Goal: Task Accomplishment & Management: Manage account settings

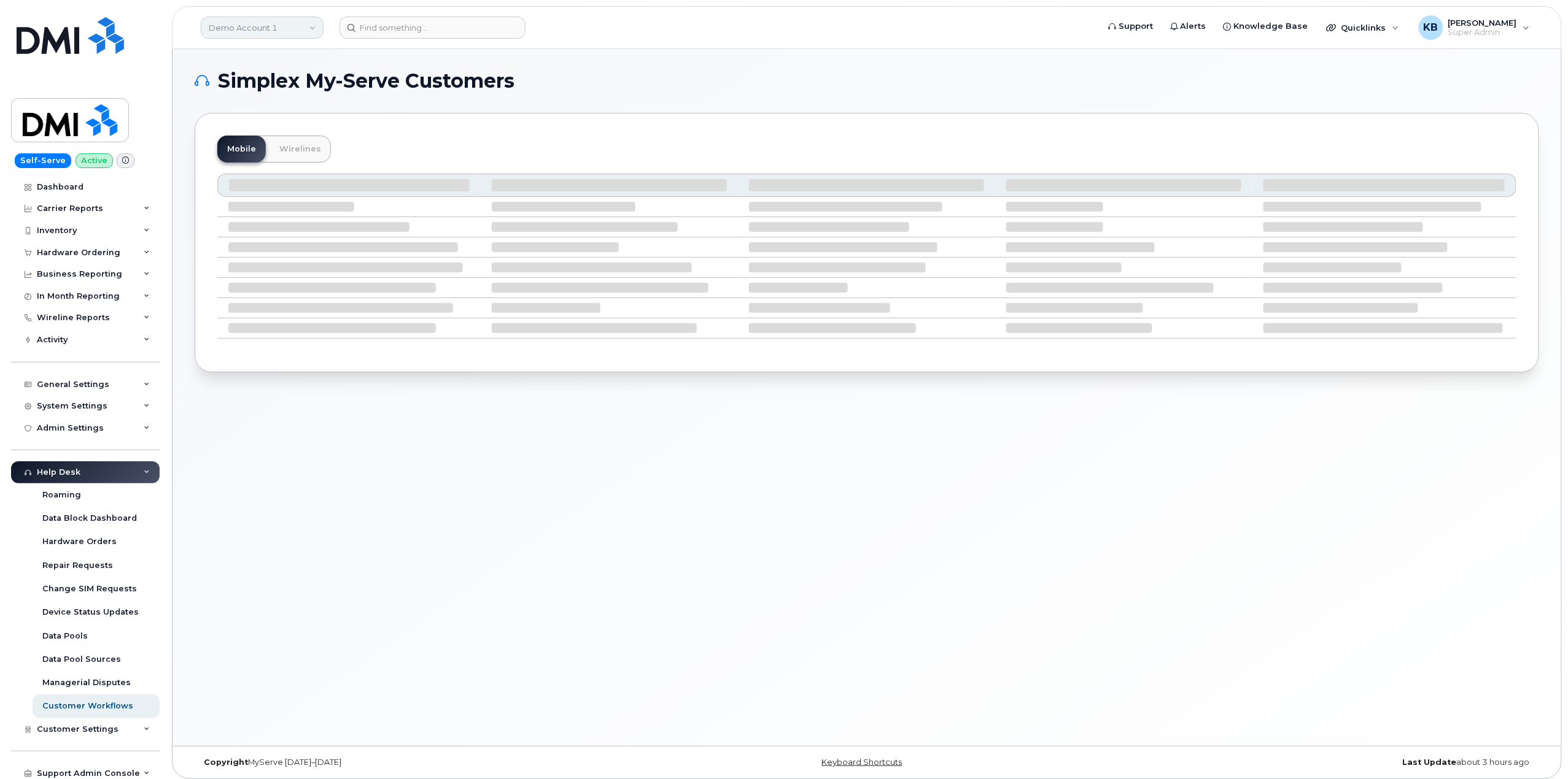
click at [281, 28] on link "Demo Account 1" at bounding box center [262, 28] width 123 height 22
drag, startPoint x: 276, startPoint y: 63, endPoint x: 230, endPoint y: 63, distance: 46.0
click at [230, 63] on input "kiw" at bounding box center [292, 59] width 161 height 22
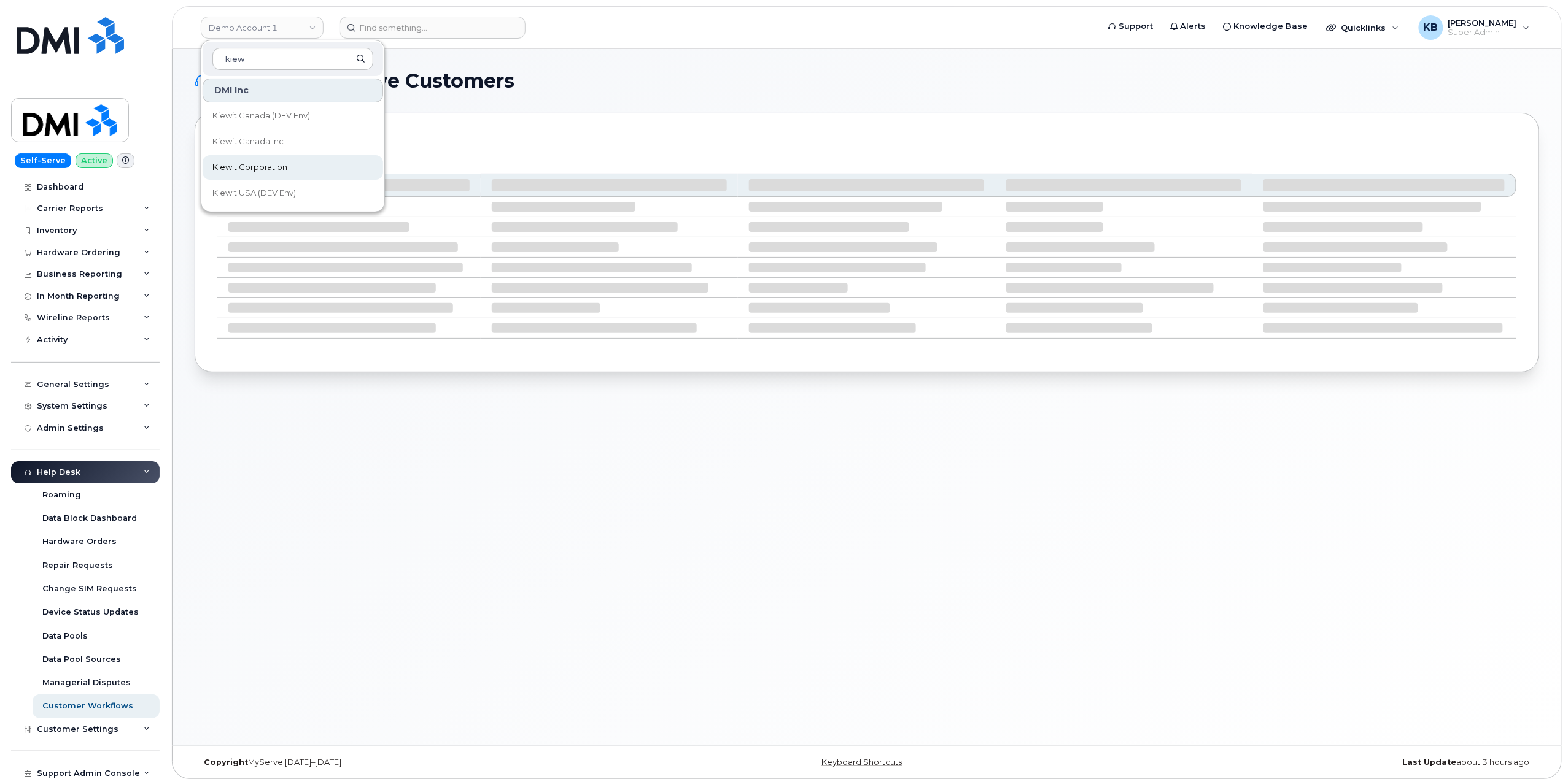
type input "kiew"
click at [268, 171] on span "Kiewit Corporation" at bounding box center [249, 167] width 75 height 12
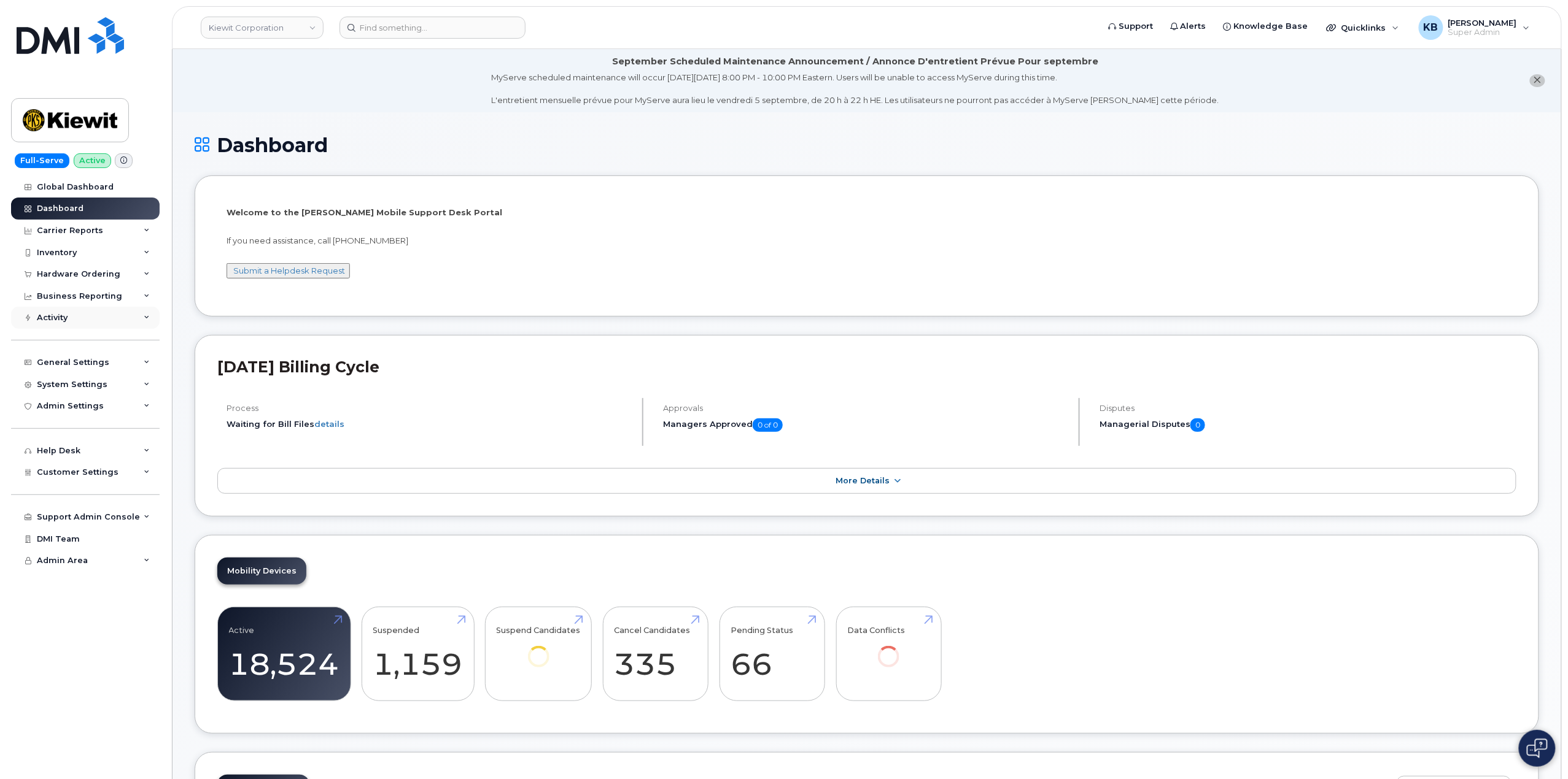
click at [131, 327] on div "Activity" at bounding box center [85, 318] width 149 height 22
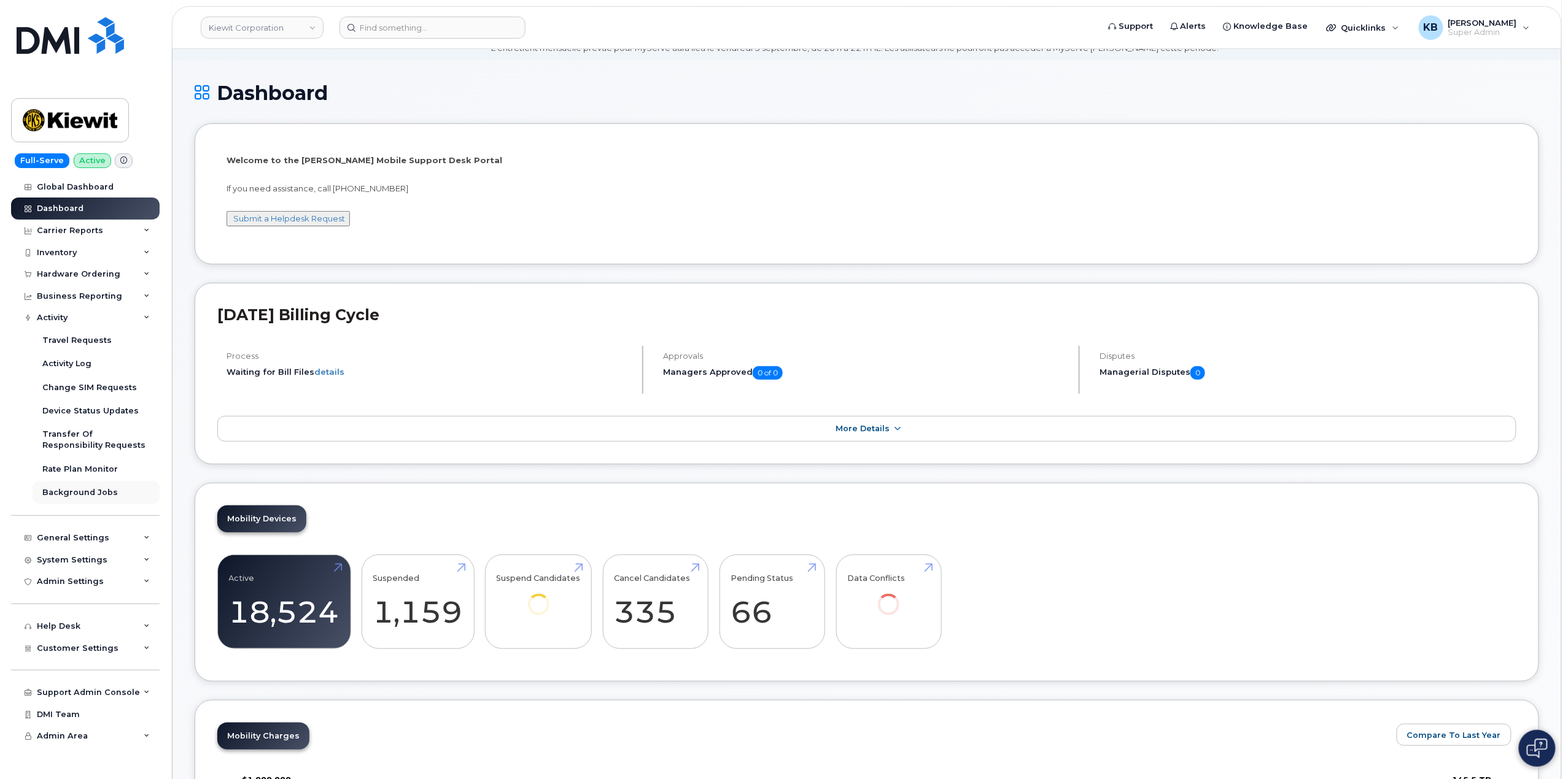
scroll to position [82, 0]
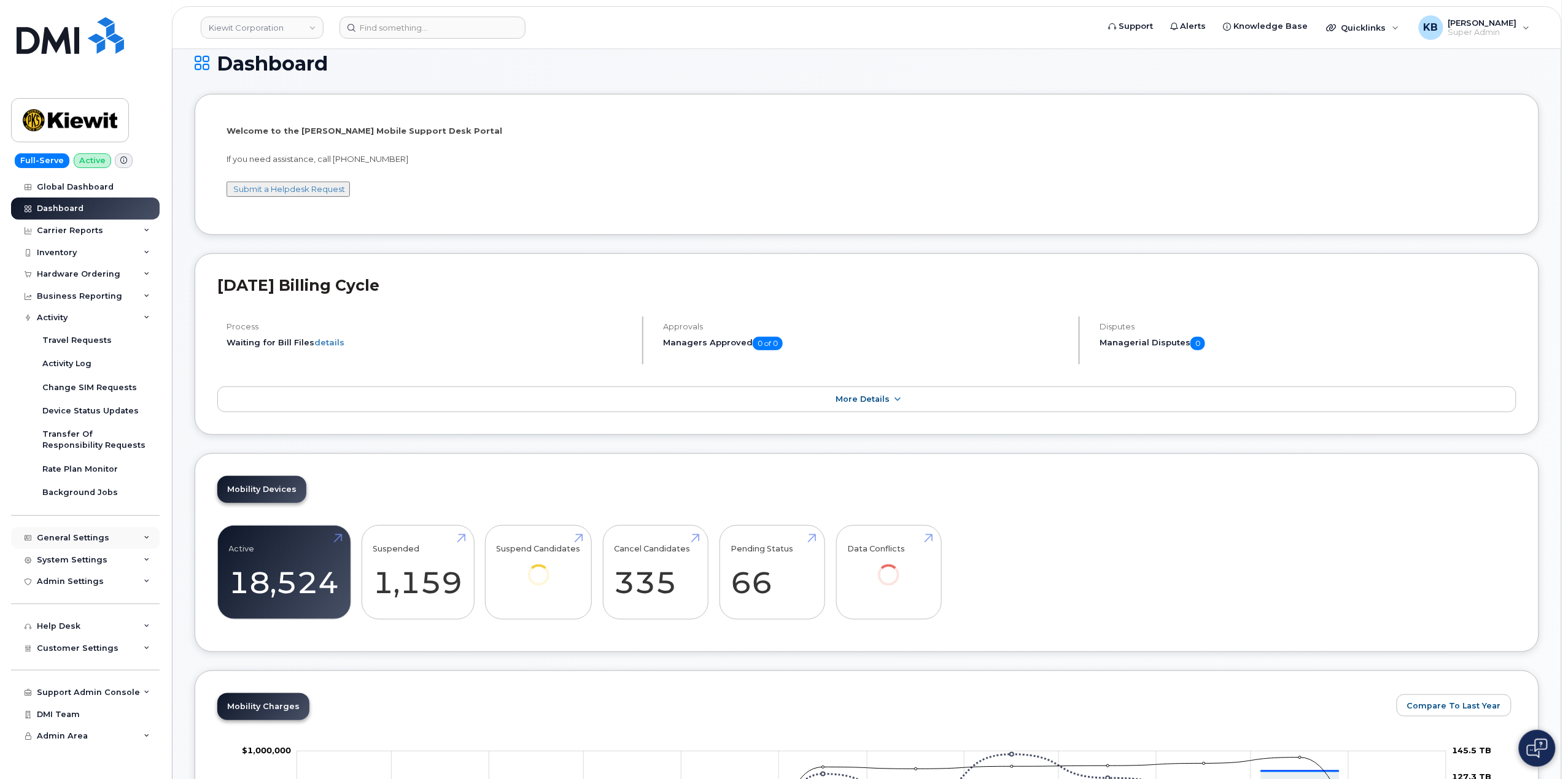
click at [109, 539] on div "General Settings" at bounding box center [85, 538] width 149 height 22
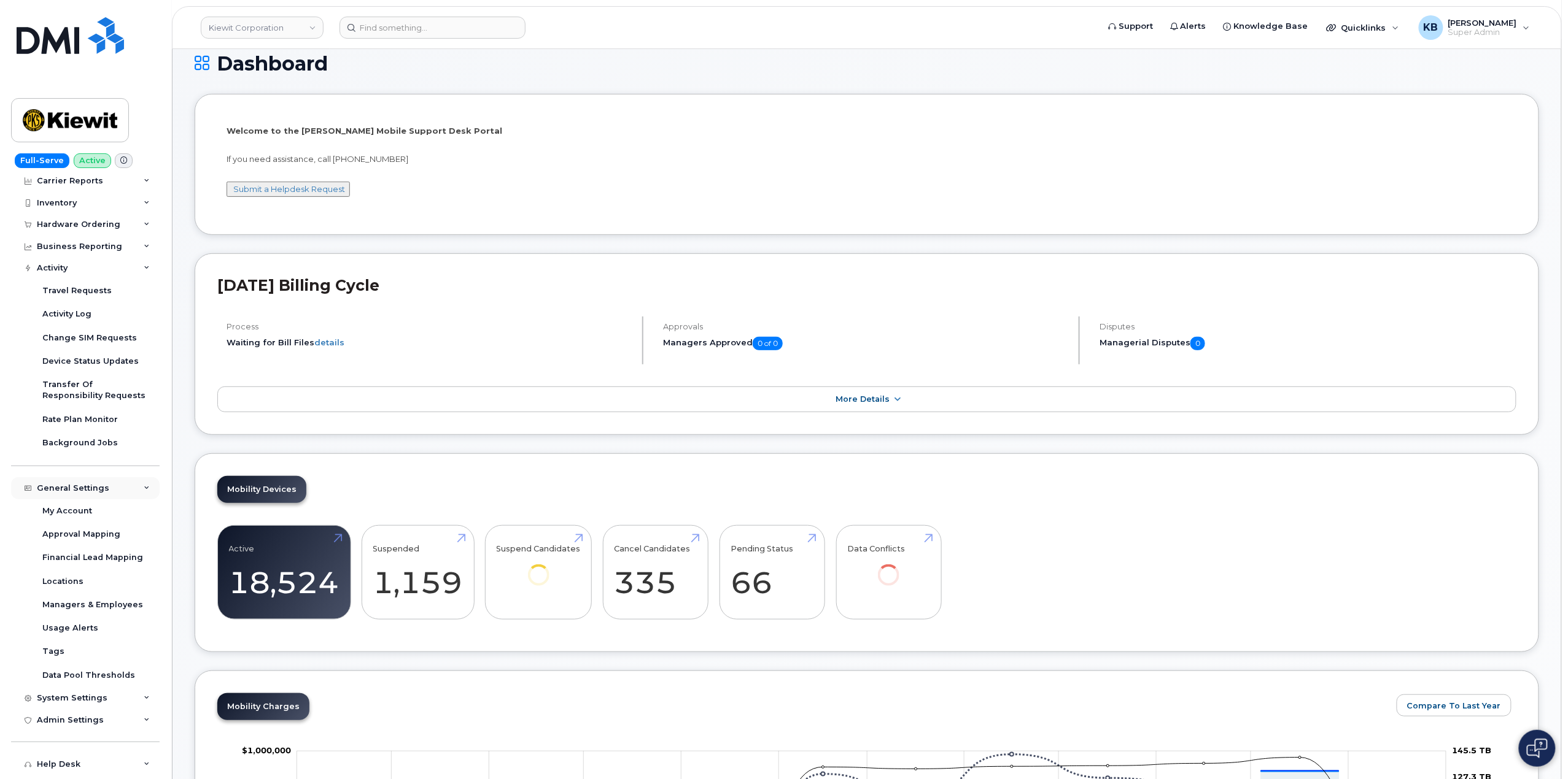
scroll to position [155, 0]
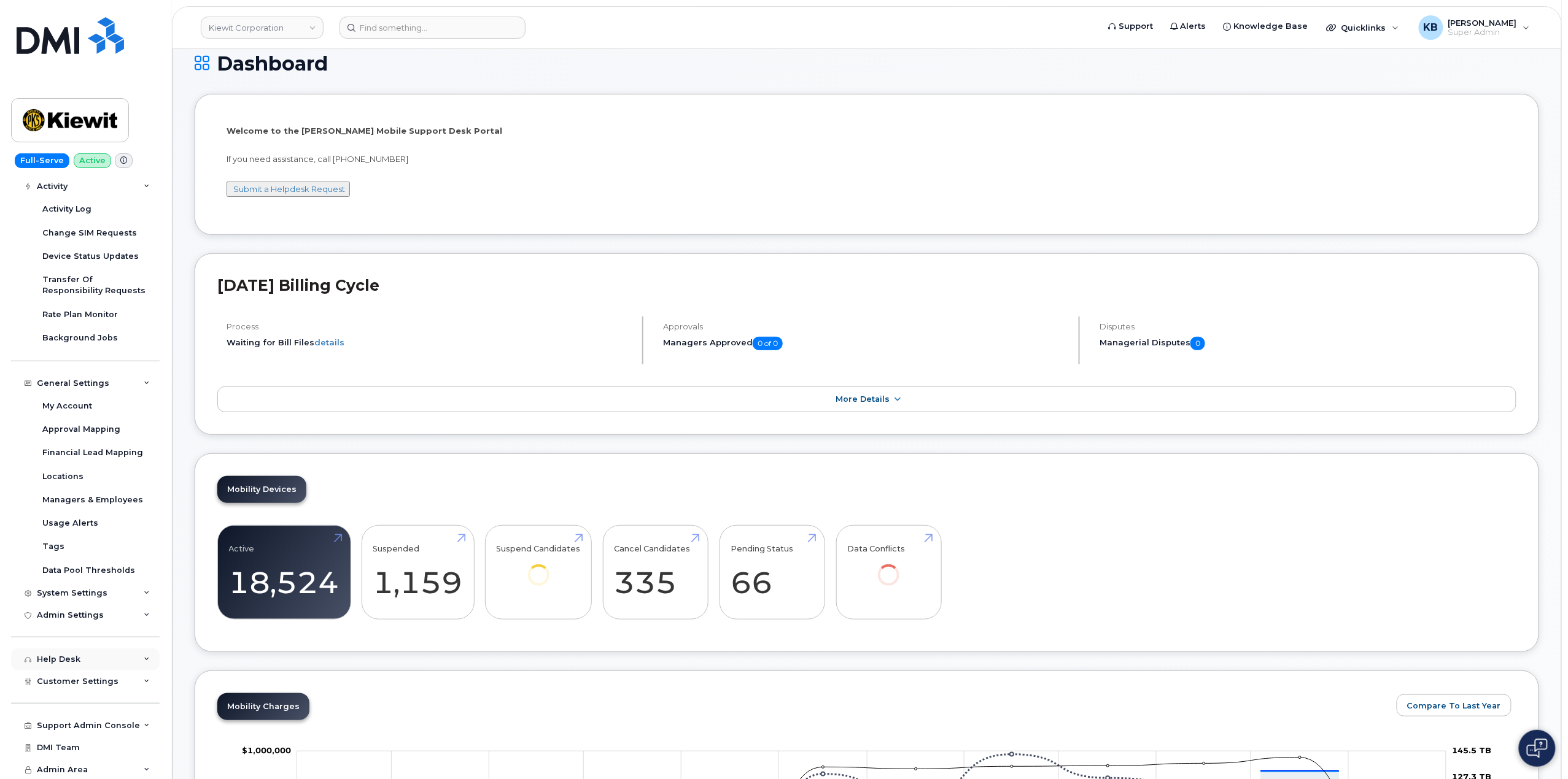
click at [133, 661] on div "Help Desk" at bounding box center [85, 660] width 149 height 22
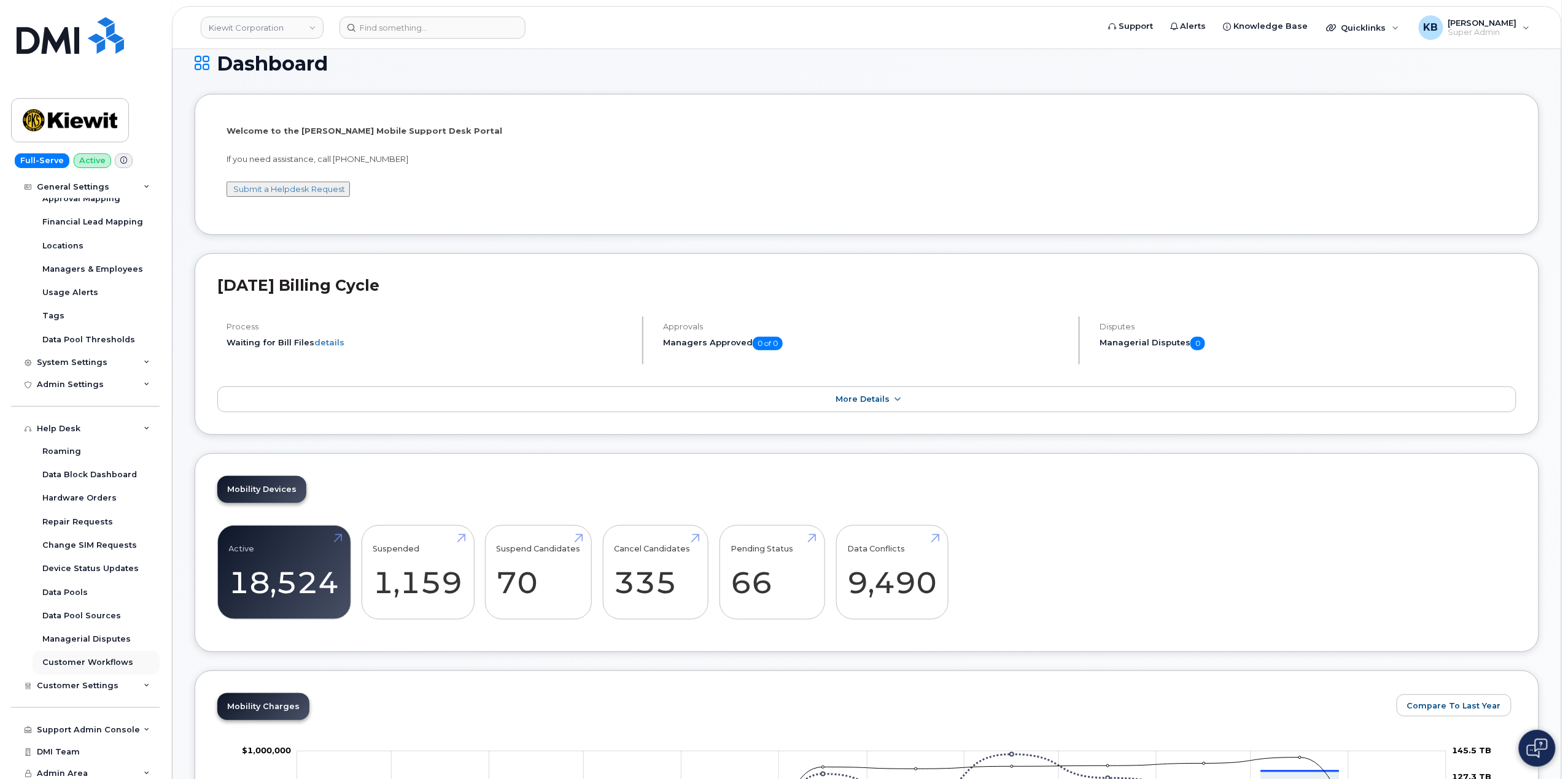
scroll to position [389, 0]
click at [117, 678] on div "Customer Settings" at bounding box center [85, 682] width 149 height 22
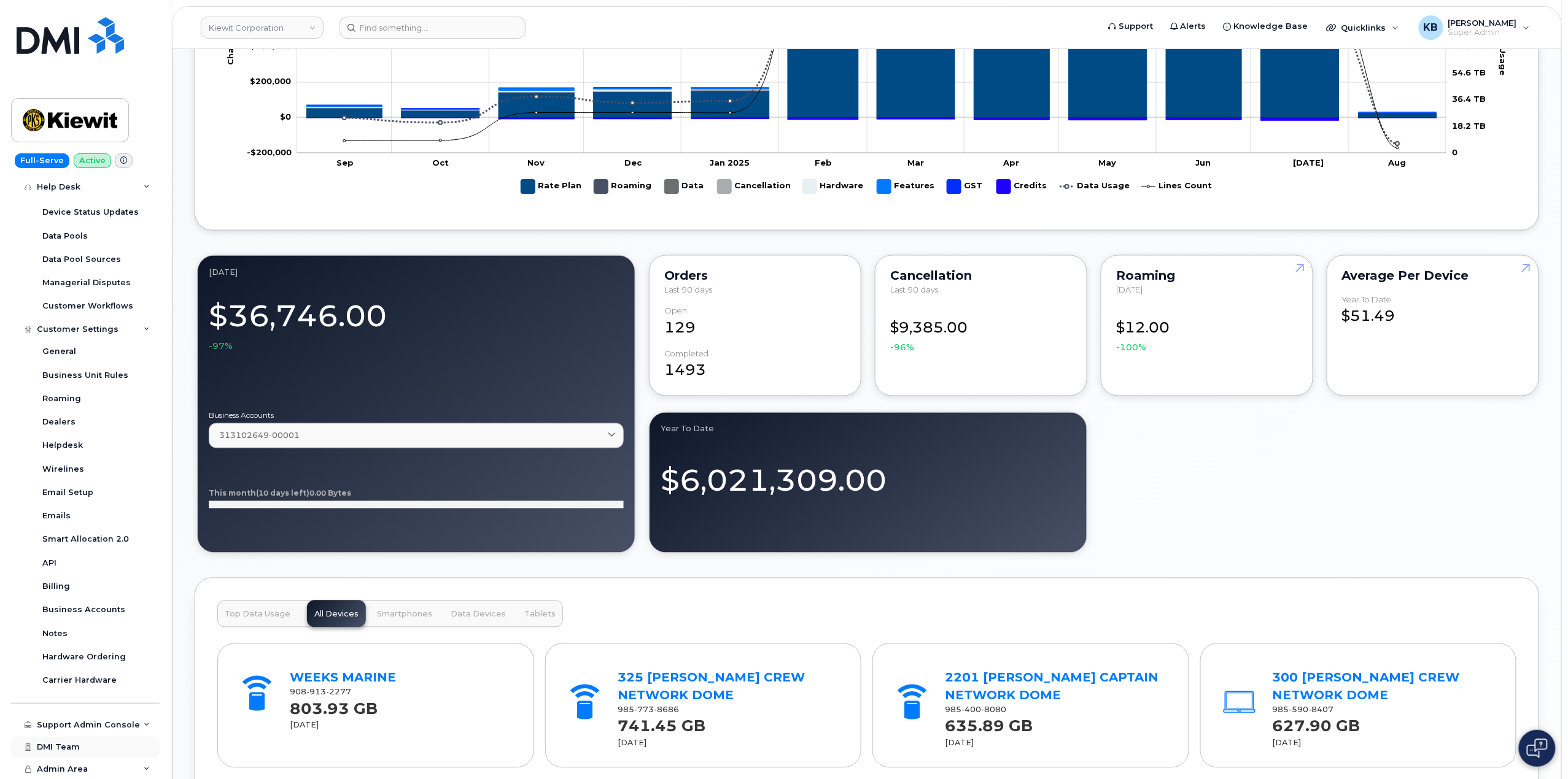
scroll to position [900, 0]
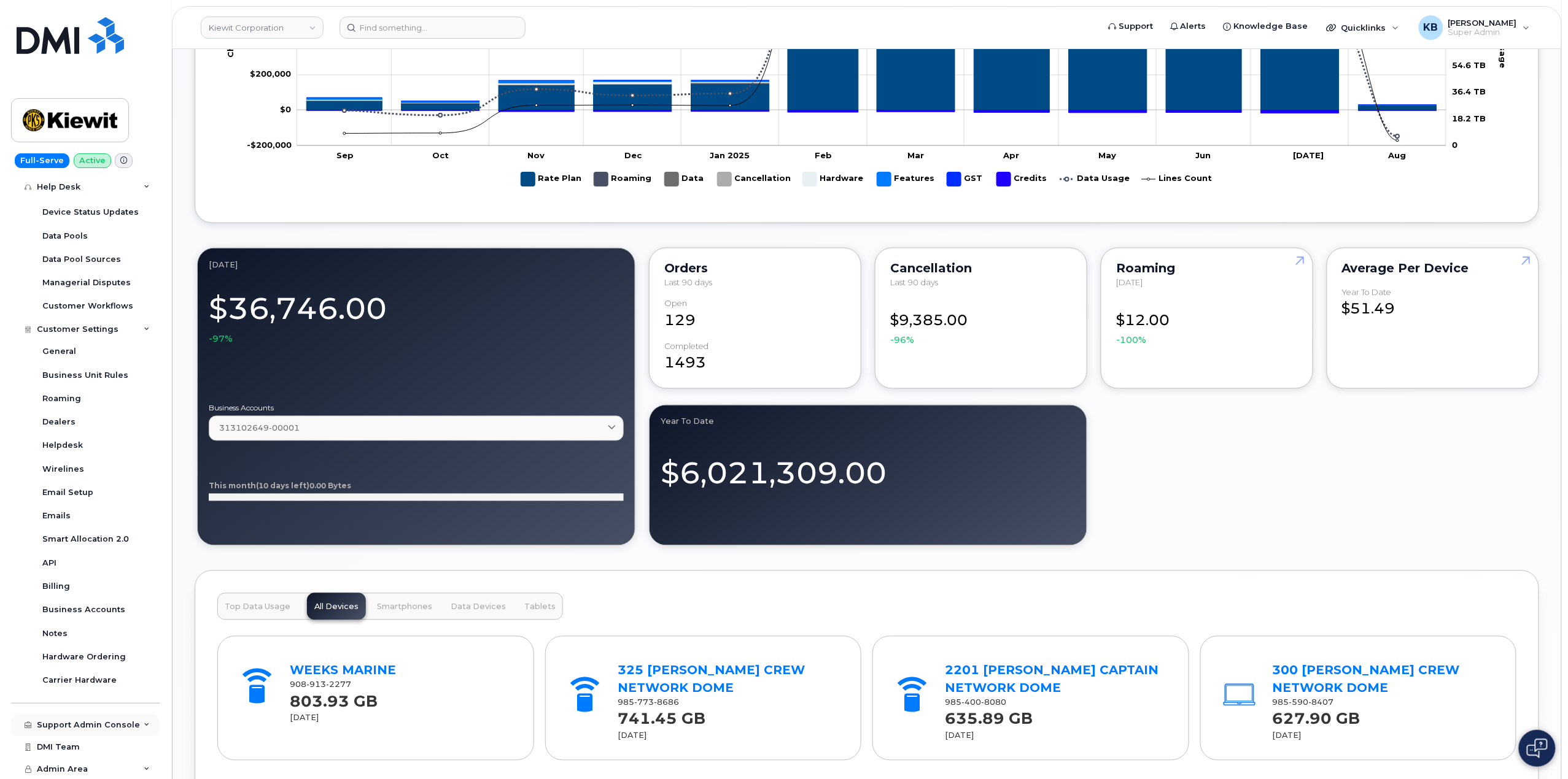
click at [138, 727] on div "Support Admin Console" at bounding box center [85, 726] width 149 height 22
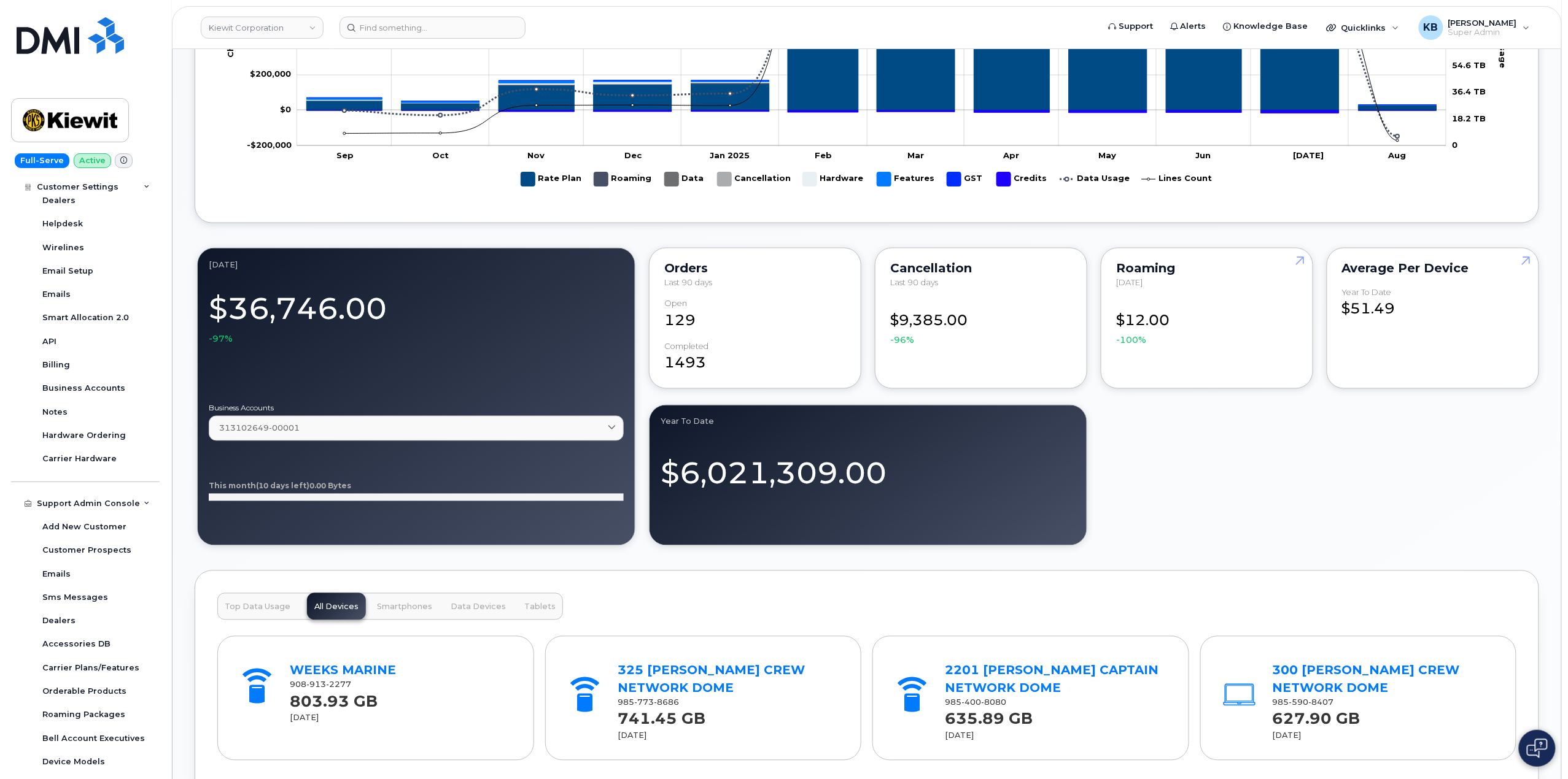
scroll to position [1024, 0]
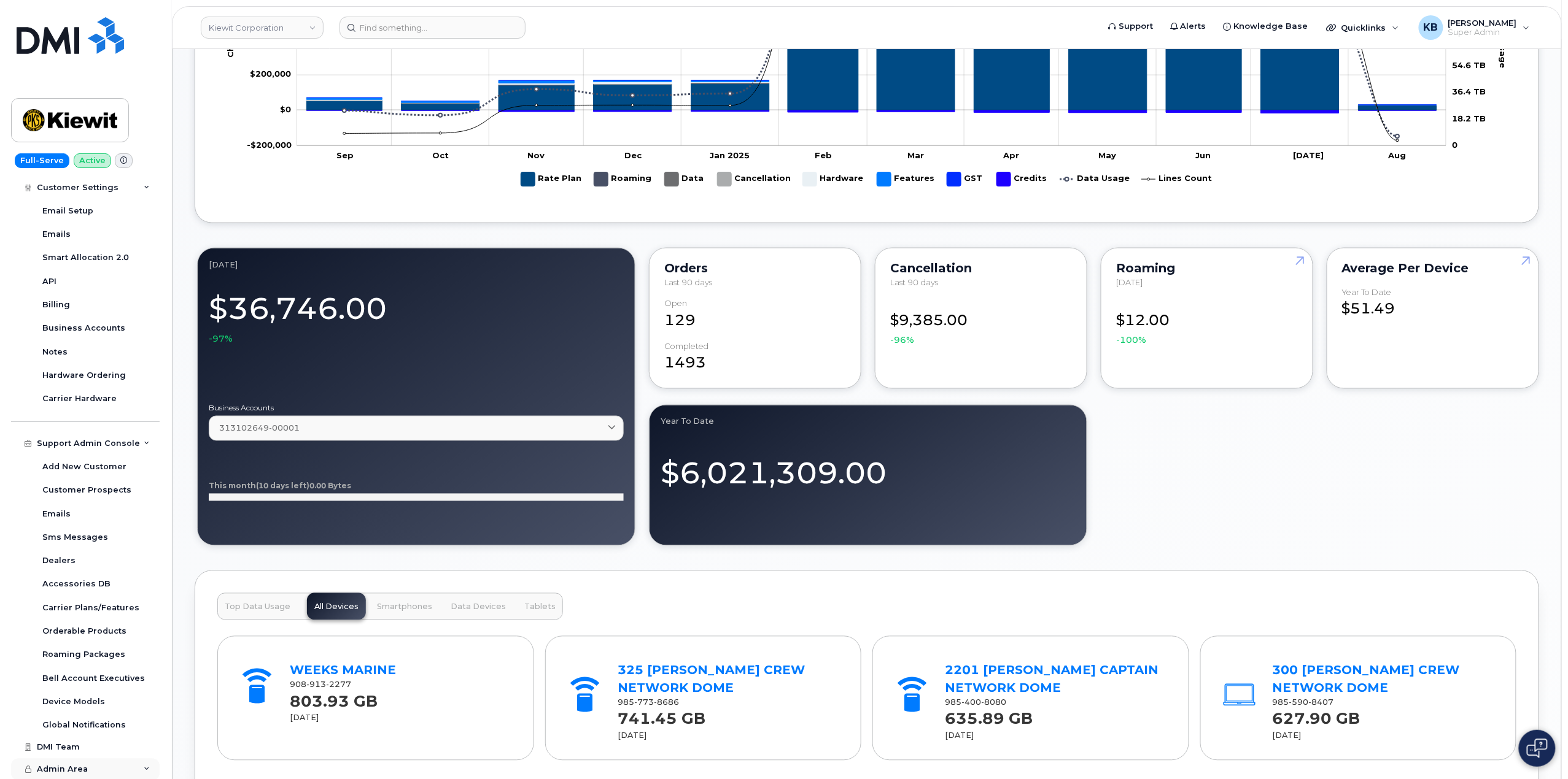
drag, startPoint x: 139, startPoint y: 772, endPoint x: 140, endPoint y: 765, distance: 7.5
click at [139, 772] on div "Admin Area" at bounding box center [85, 770] width 149 height 22
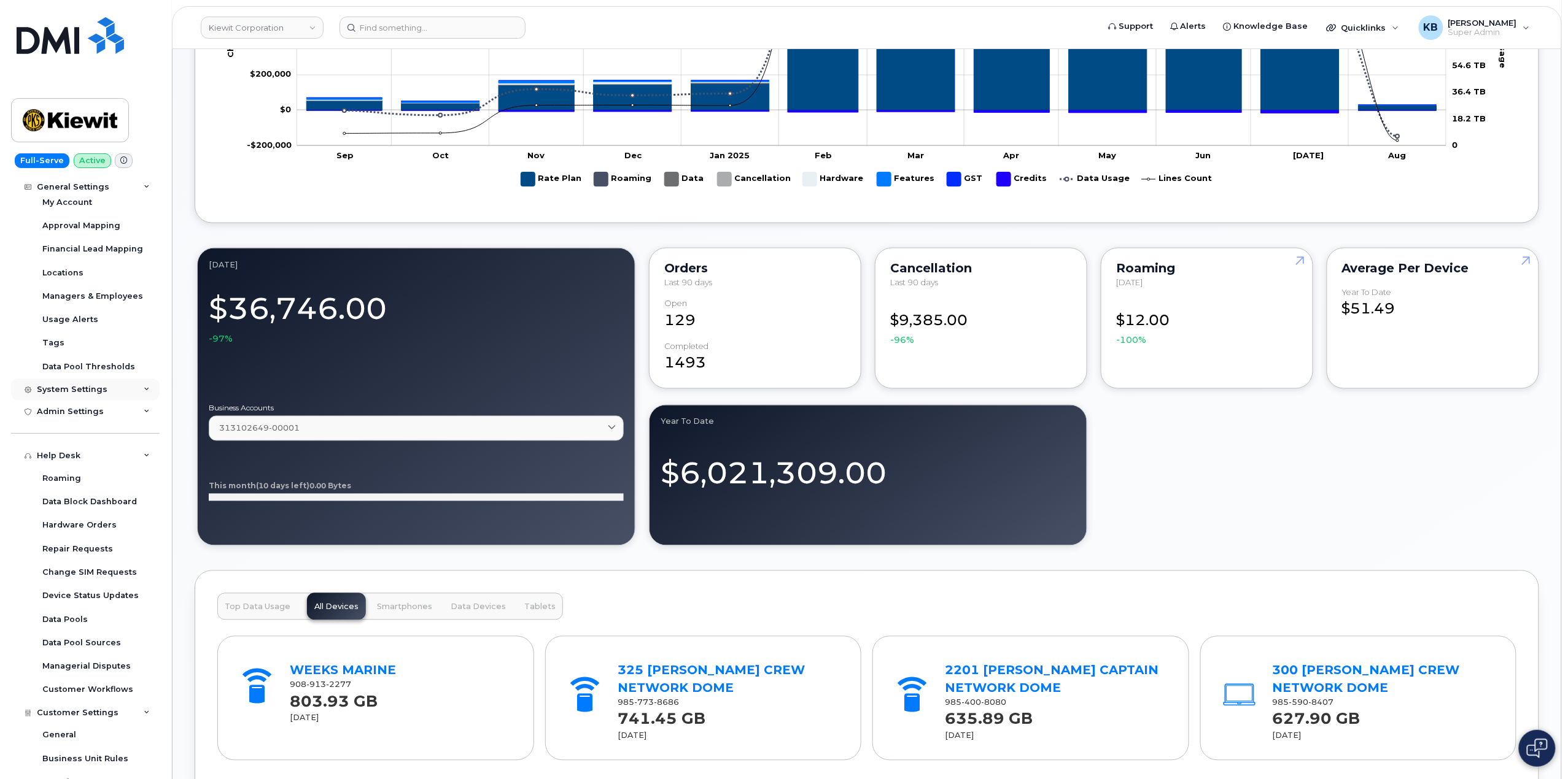
click at [145, 387] on icon at bounding box center [147, 390] width 6 height 6
click at [144, 622] on icon at bounding box center [147, 623] width 6 height 6
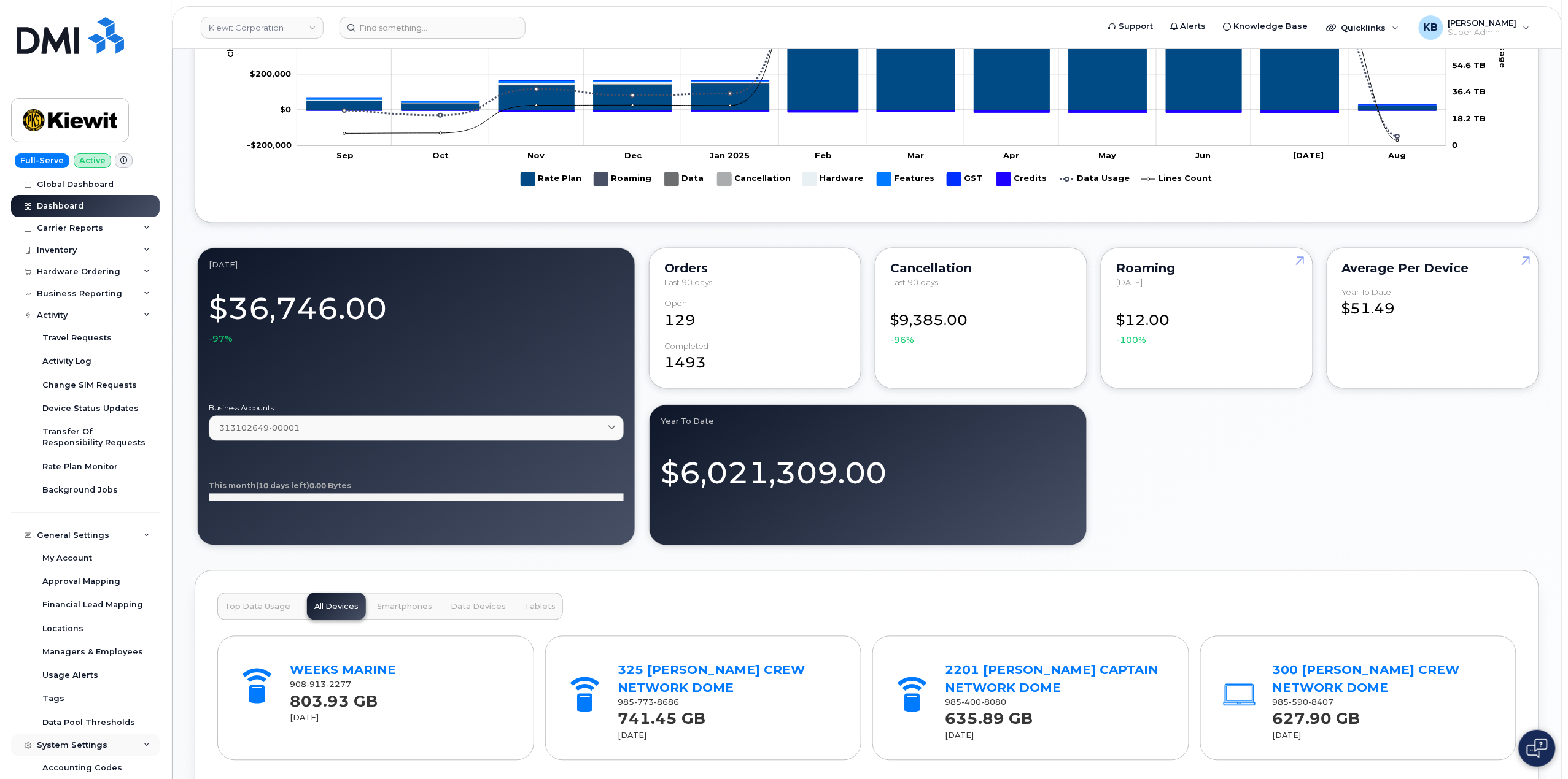
scroll to position [0, 0]
click at [130, 303] on div "Business Reporting" at bounding box center [85, 296] width 149 height 22
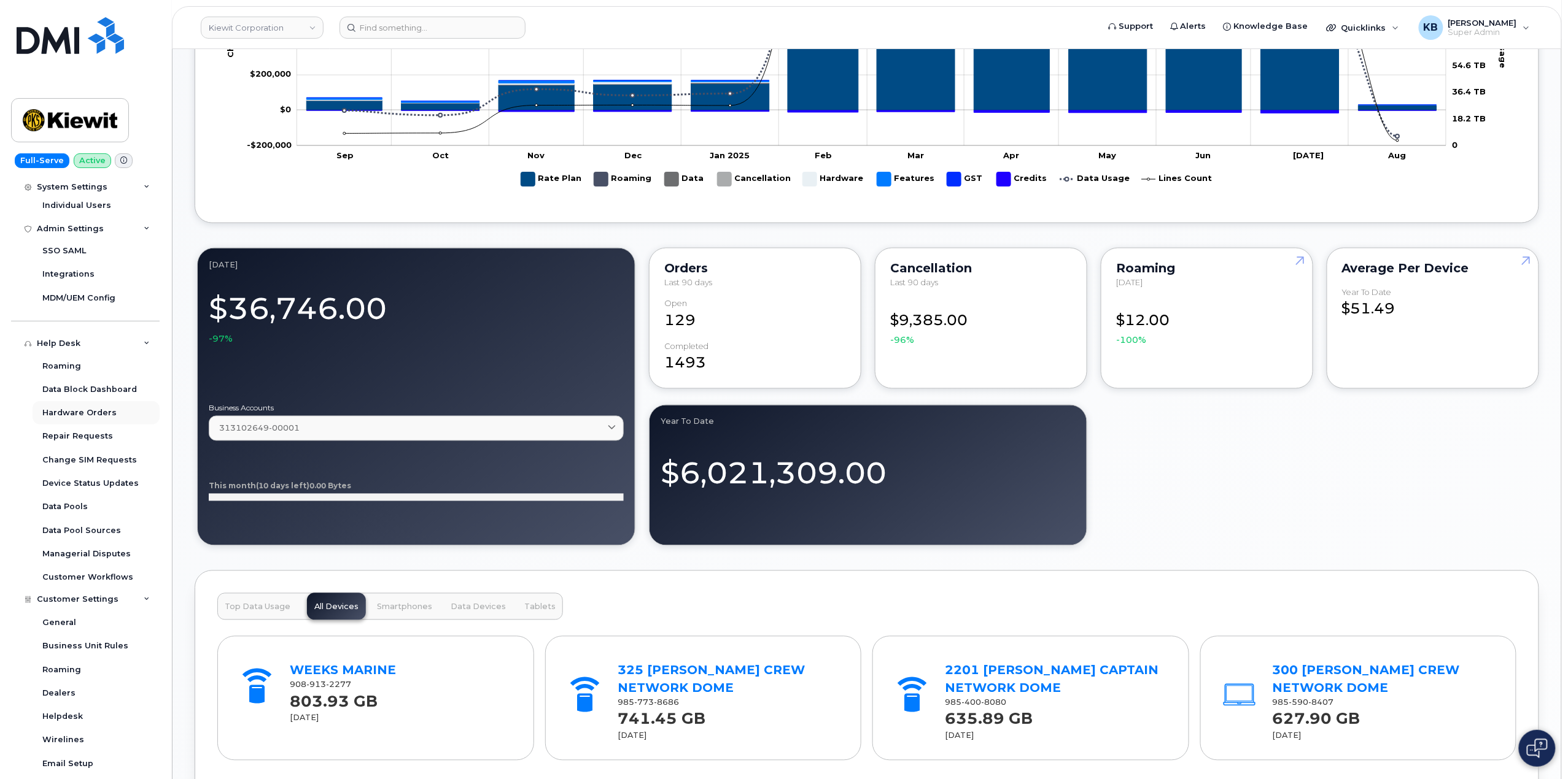
scroll to position [1145, 0]
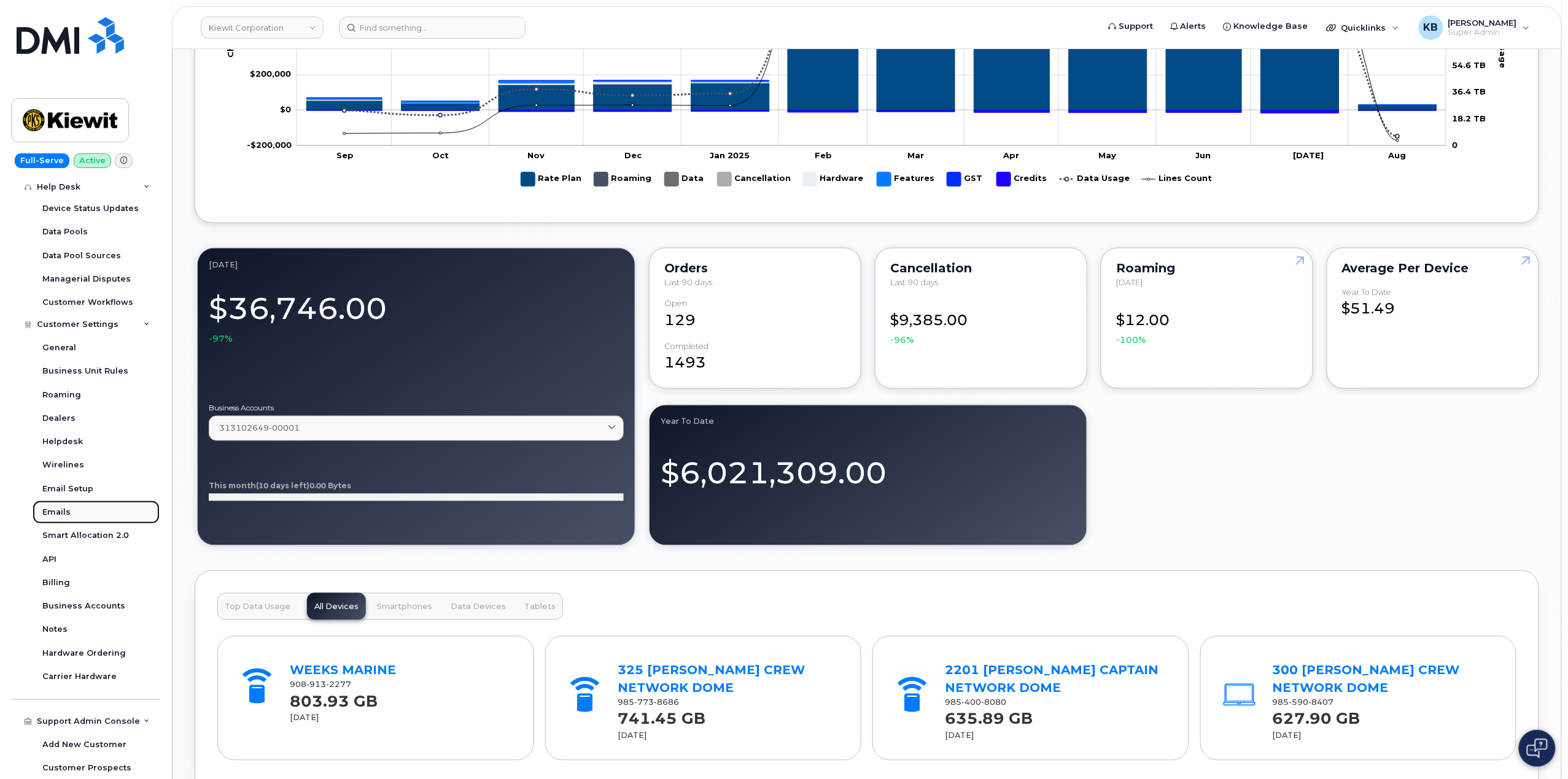
click at [75, 509] on link "Emails" at bounding box center [96, 512] width 127 height 23
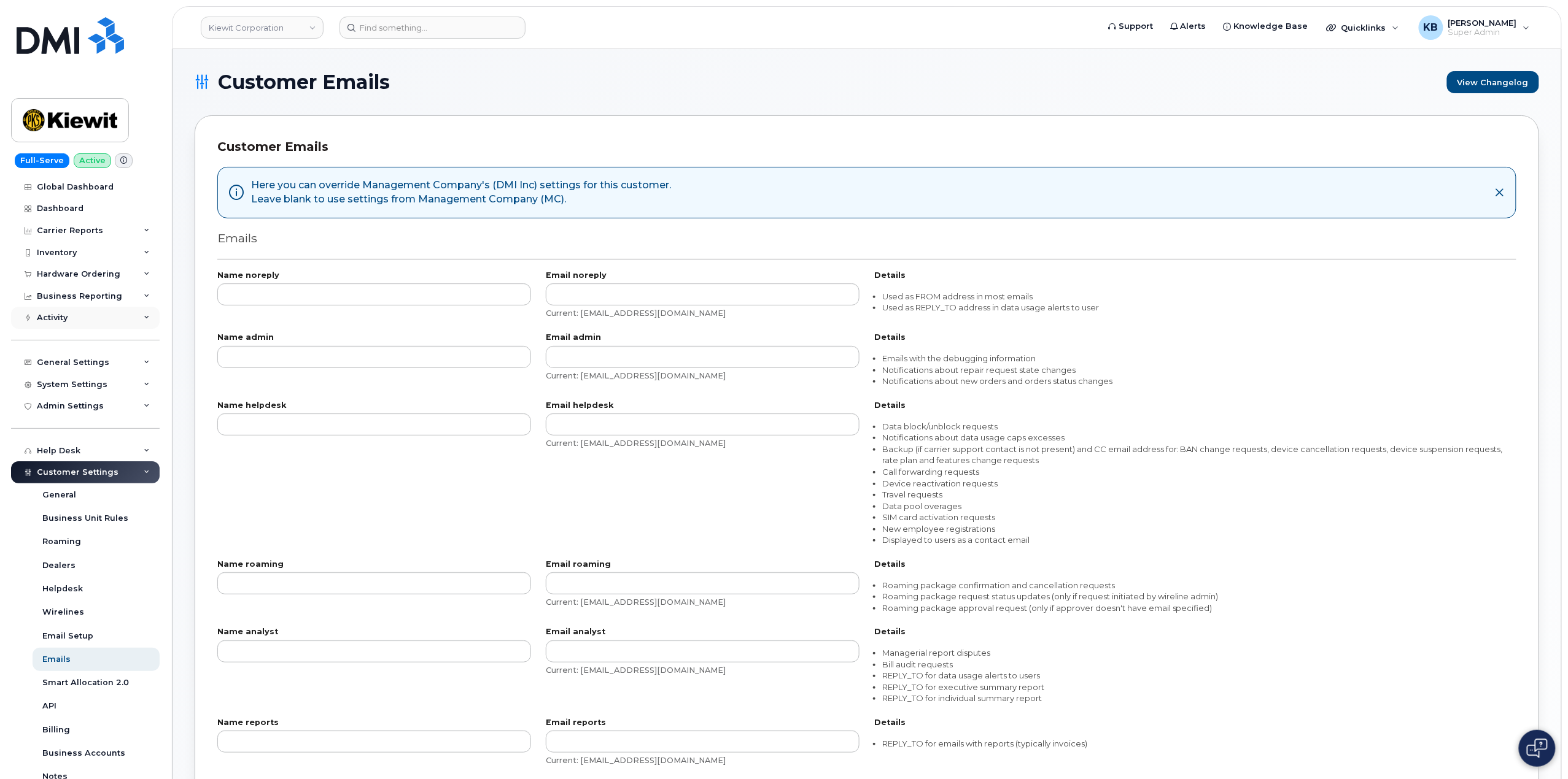
click at [98, 317] on div "Activity" at bounding box center [85, 318] width 149 height 22
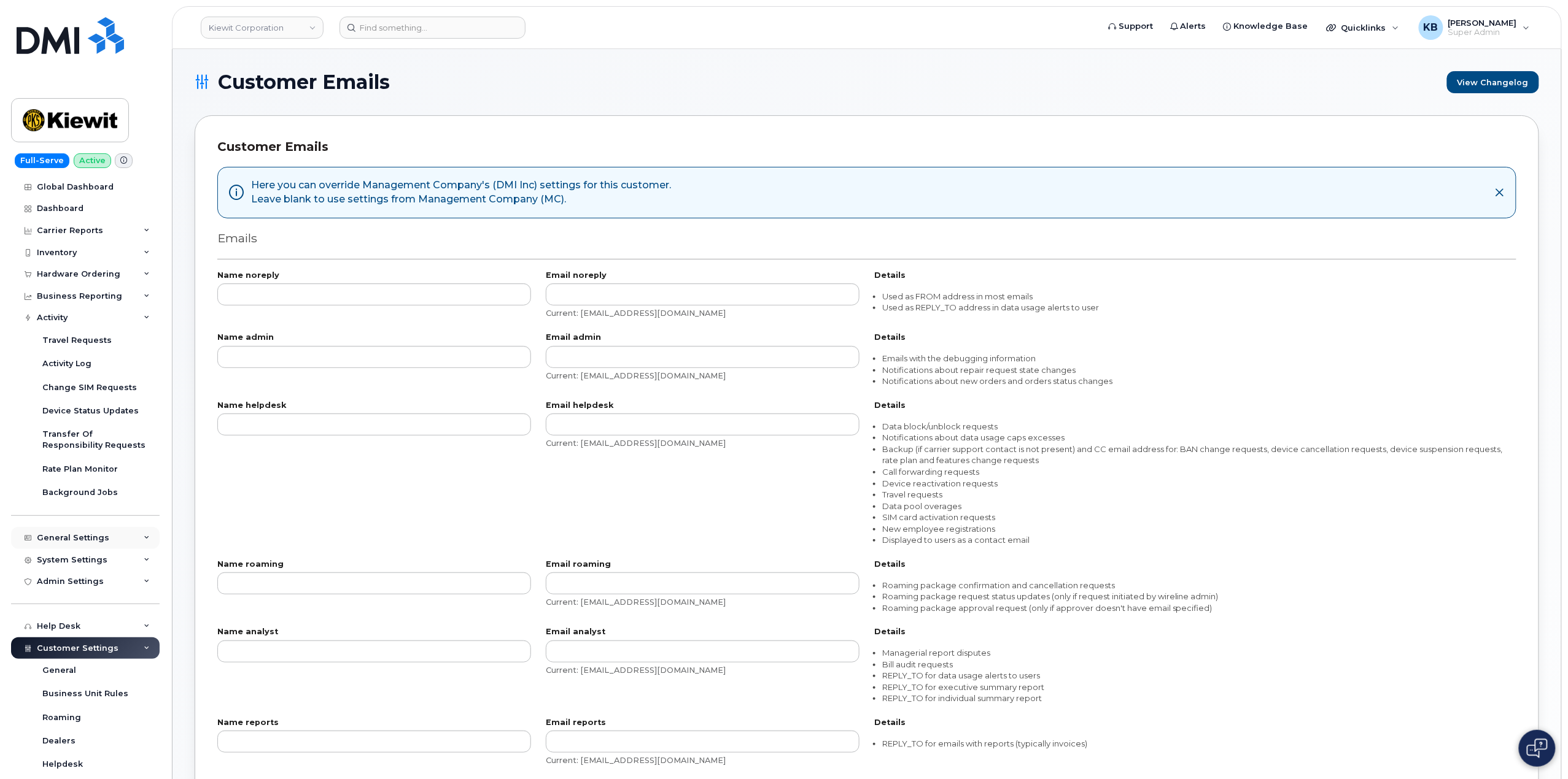
click at [128, 529] on div "General Settings" at bounding box center [85, 538] width 149 height 22
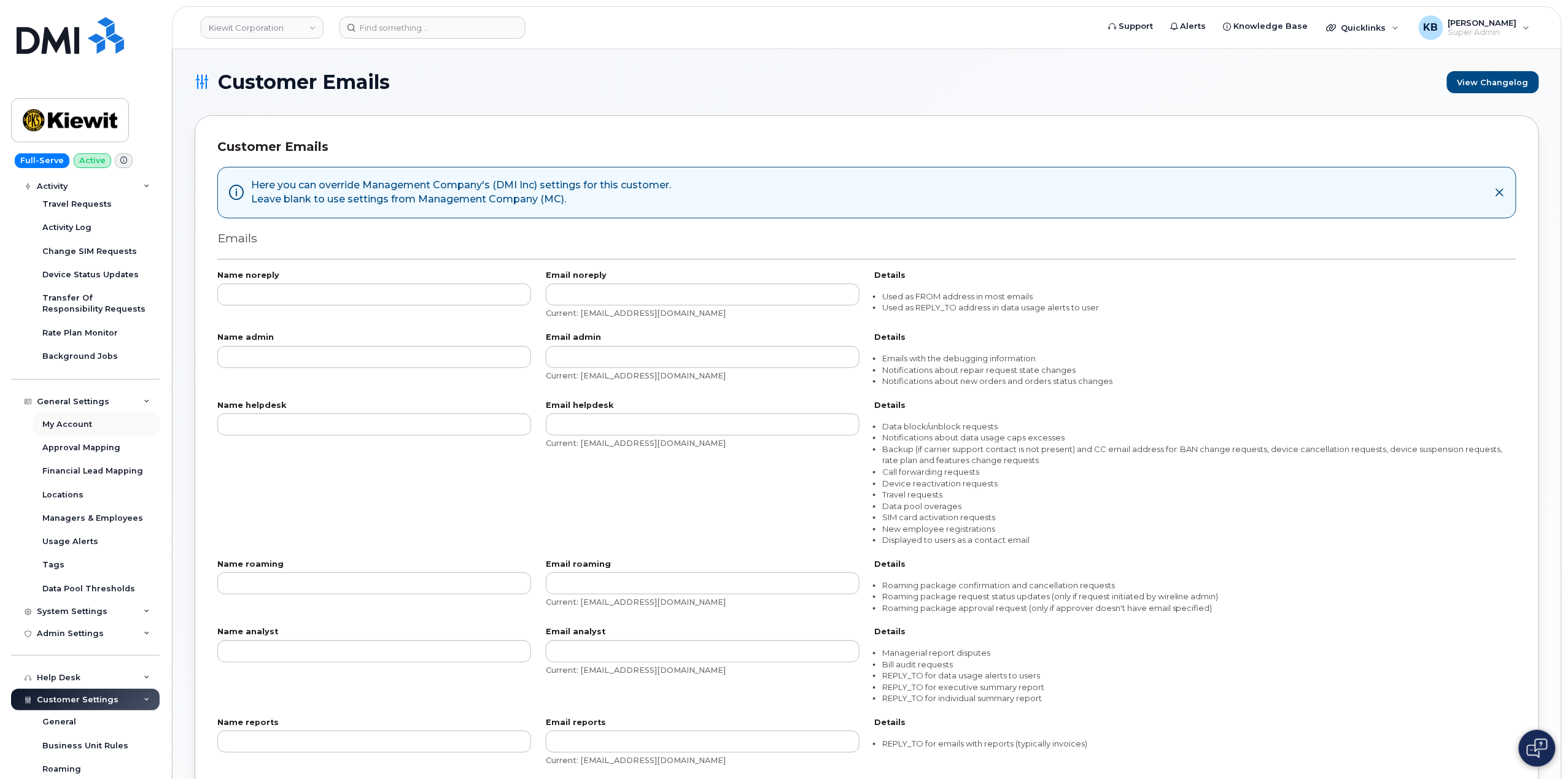
scroll to position [163, 0]
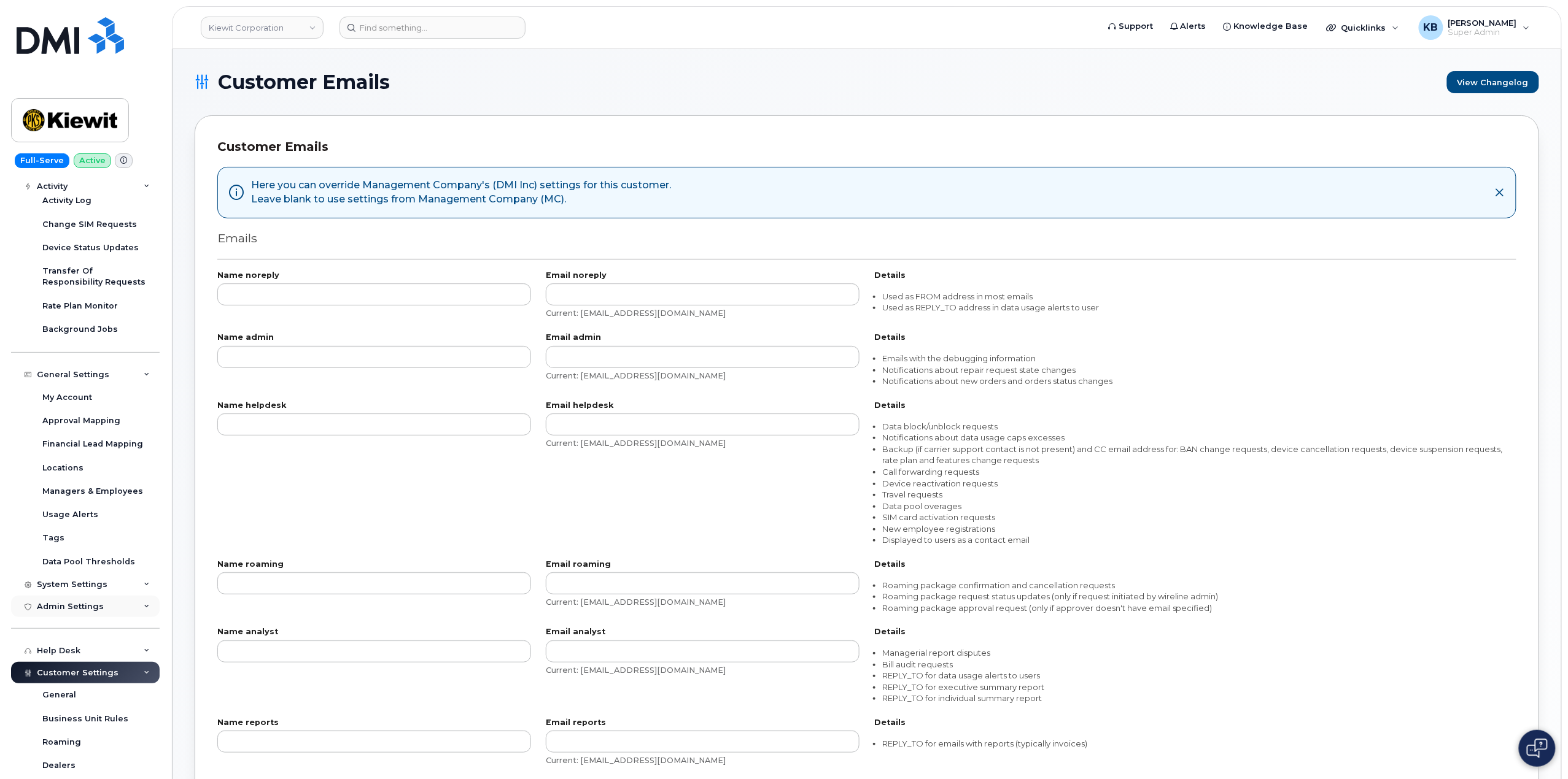
click at [142, 600] on div "Admin Settings" at bounding box center [85, 607] width 149 height 22
click at [133, 577] on div "System Settings" at bounding box center [85, 585] width 149 height 22
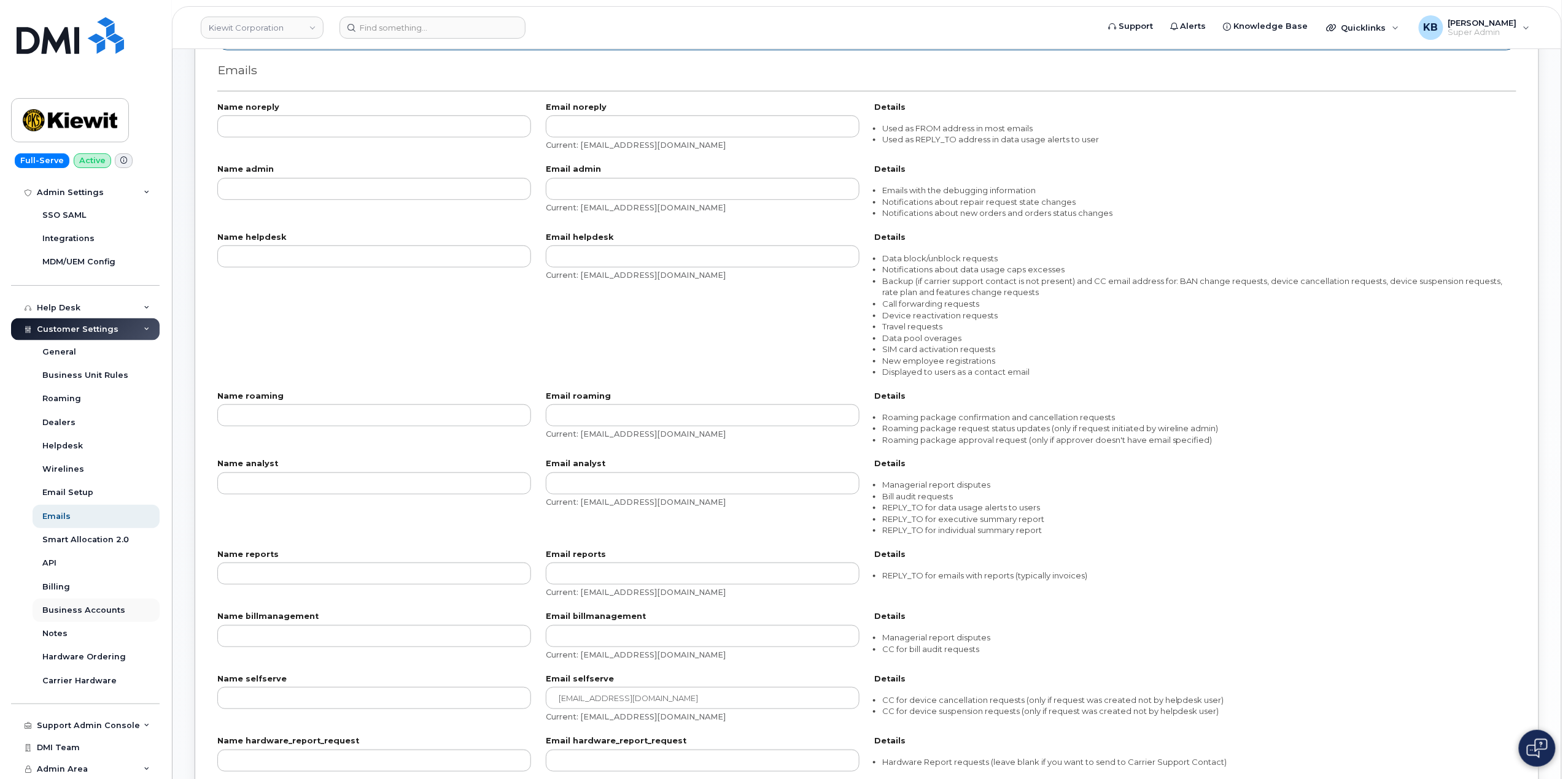
scroll to position [691, 0]
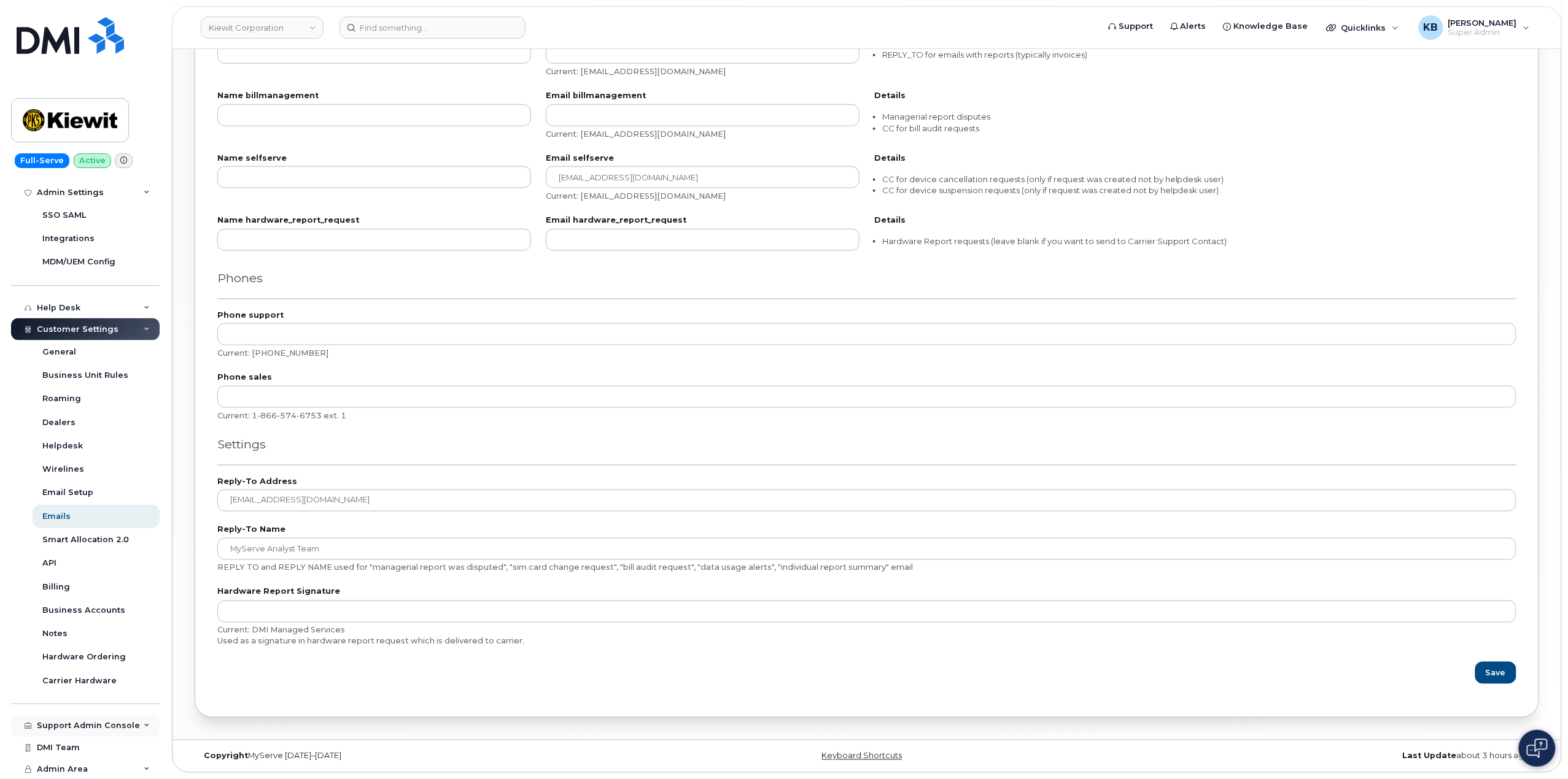
click at [106, 730] on div "Support Admin Console" at bounding box center [88, 727] width 103 height 10
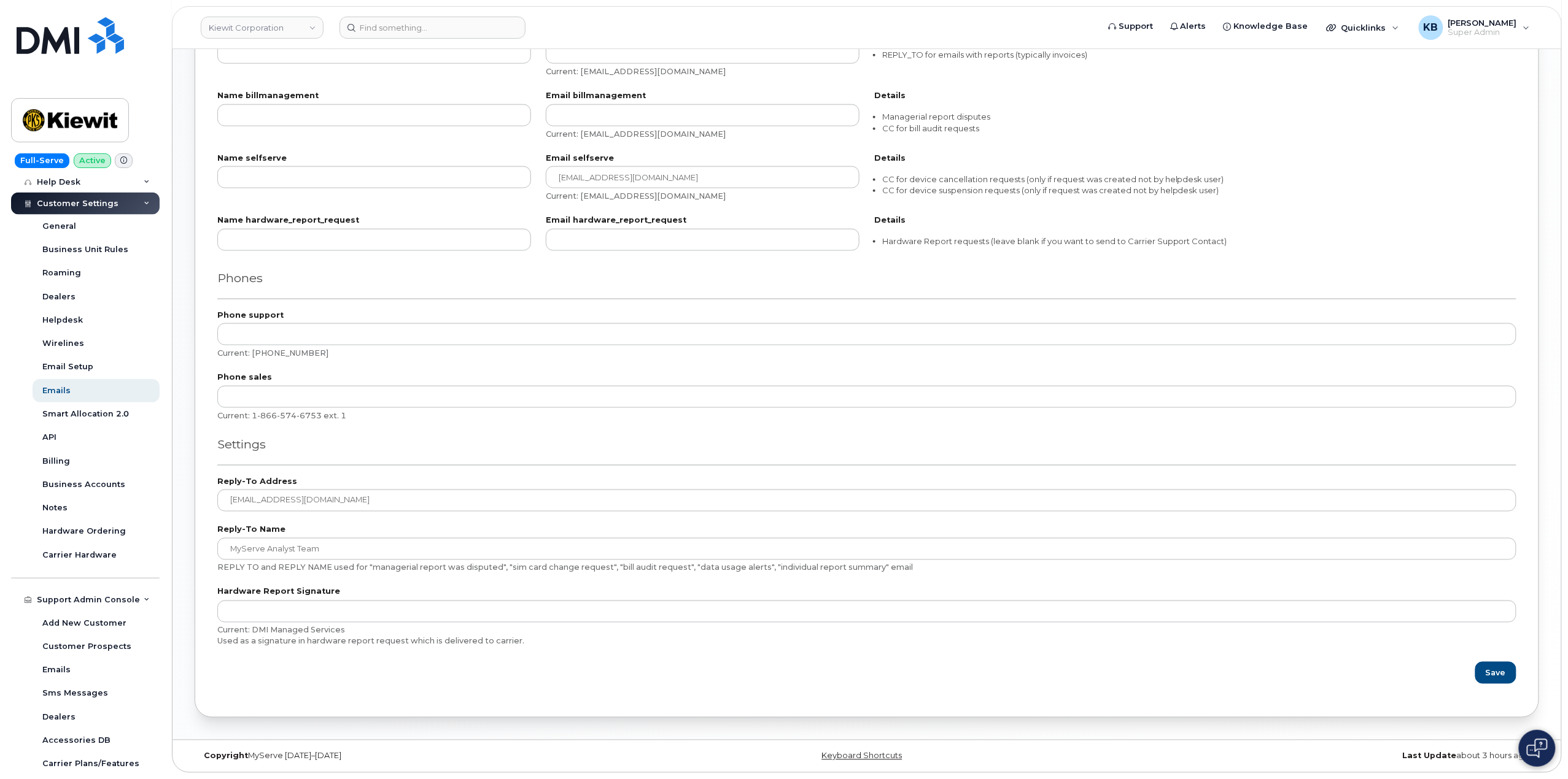
scroll to position [1070, 0]
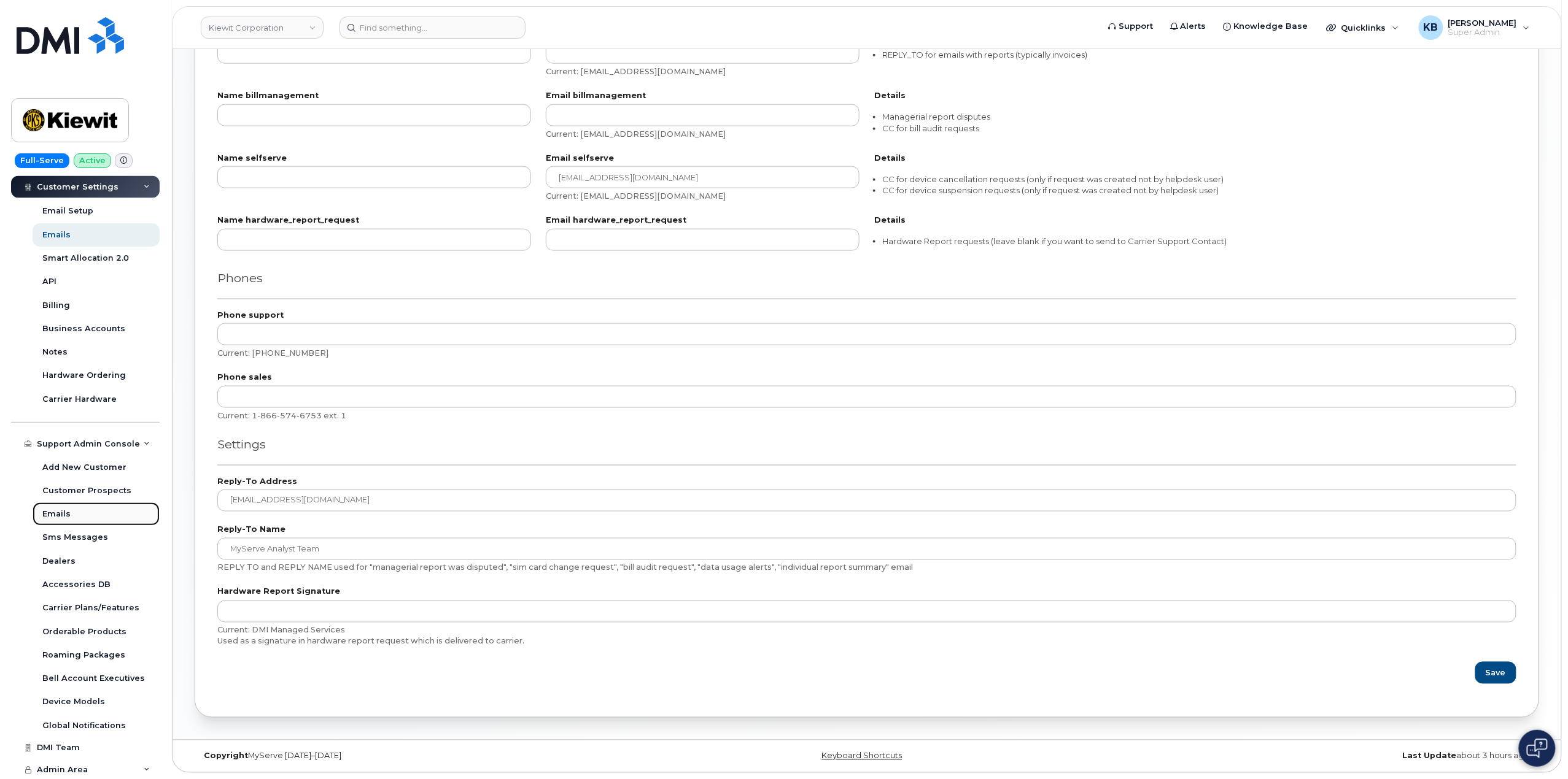
click at [70, 514] on link "Emails" at bounding box center [96, 514] width 127 height 23
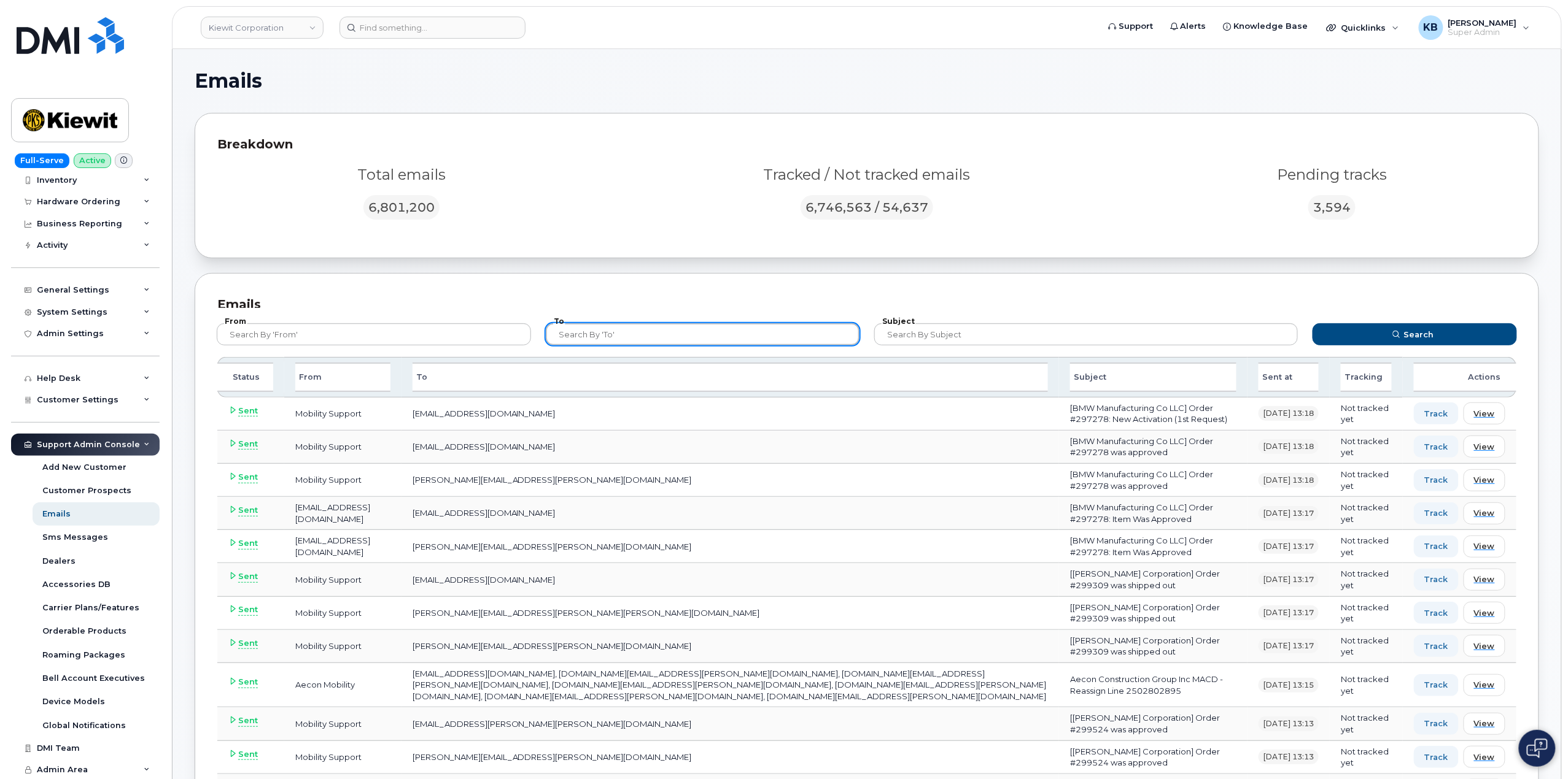
click at [600, 338] on input "text" at bounding box center [703, 334] width 314 height 22
type input "@kiewit"
click at [1312, 323] on button "Search" at bounding box center [1414, 334] width 204 height 22
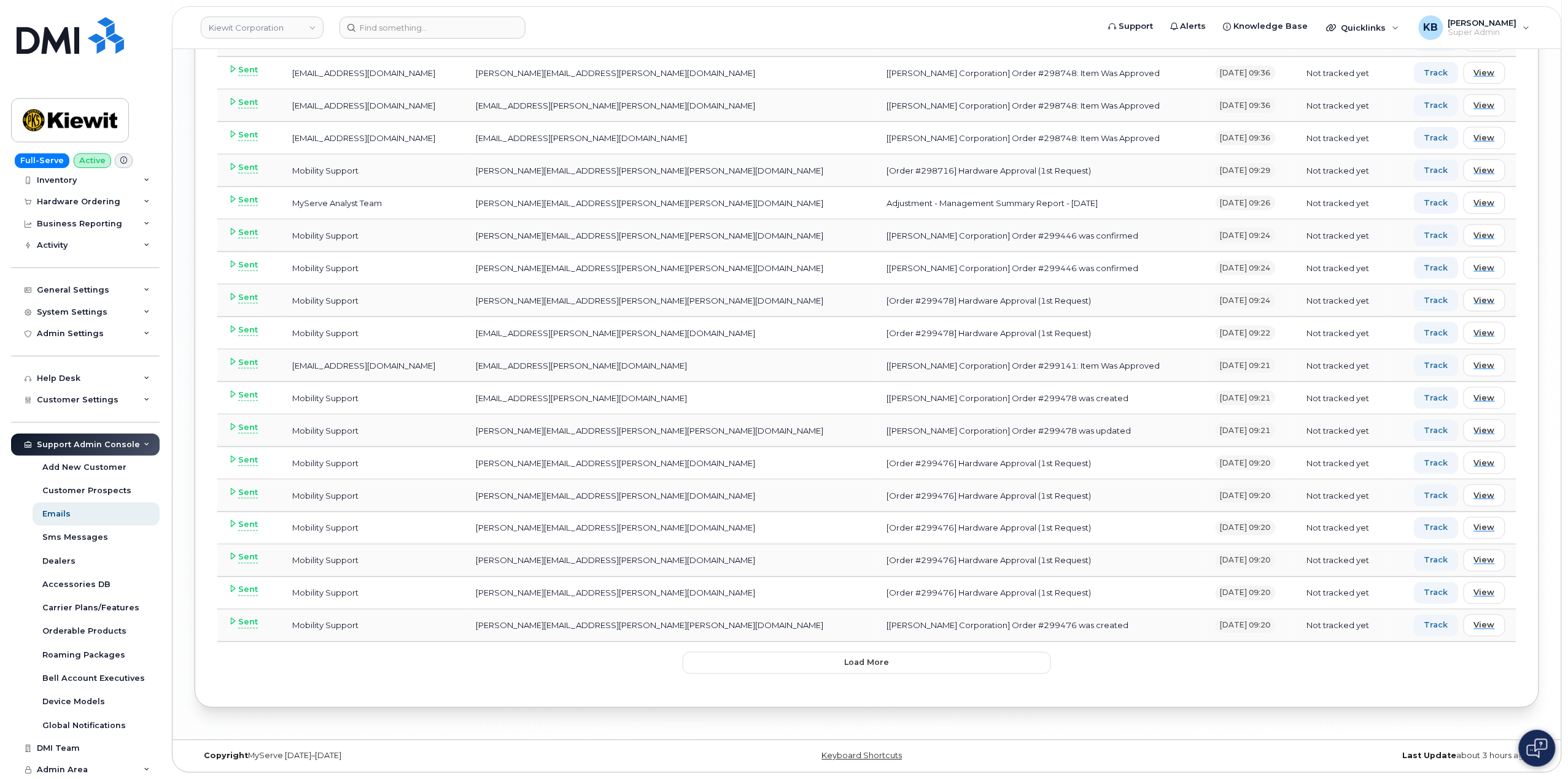
scroll to position [3028, 0]
click at [854, 662] on span "Load more" at bounding box center [867, 663] width 45 height 12
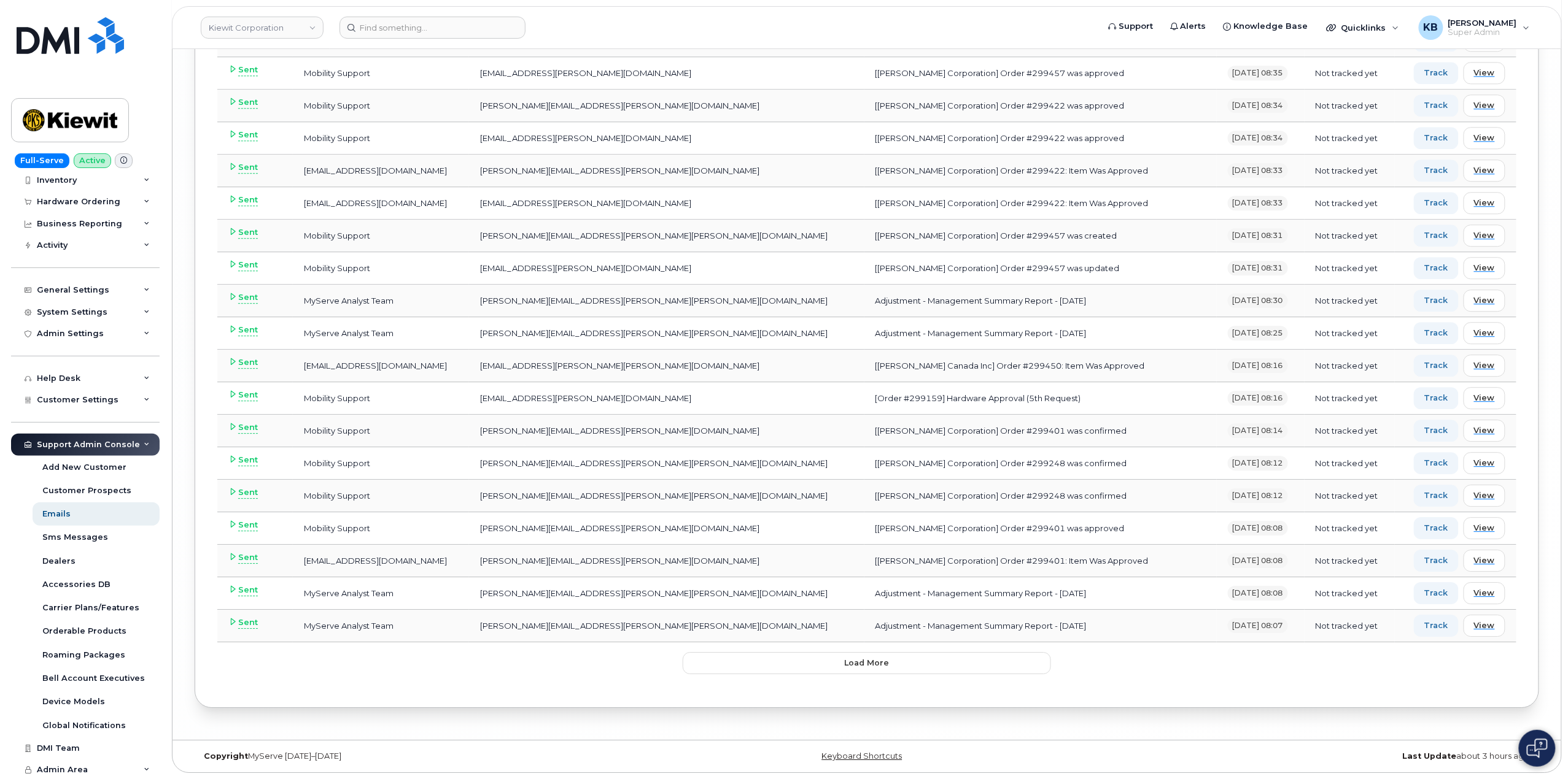
scroll to position [6302, 0]
click at [857, 666] on span "Load more" at bounding box center [867, 663] width 45 height 12
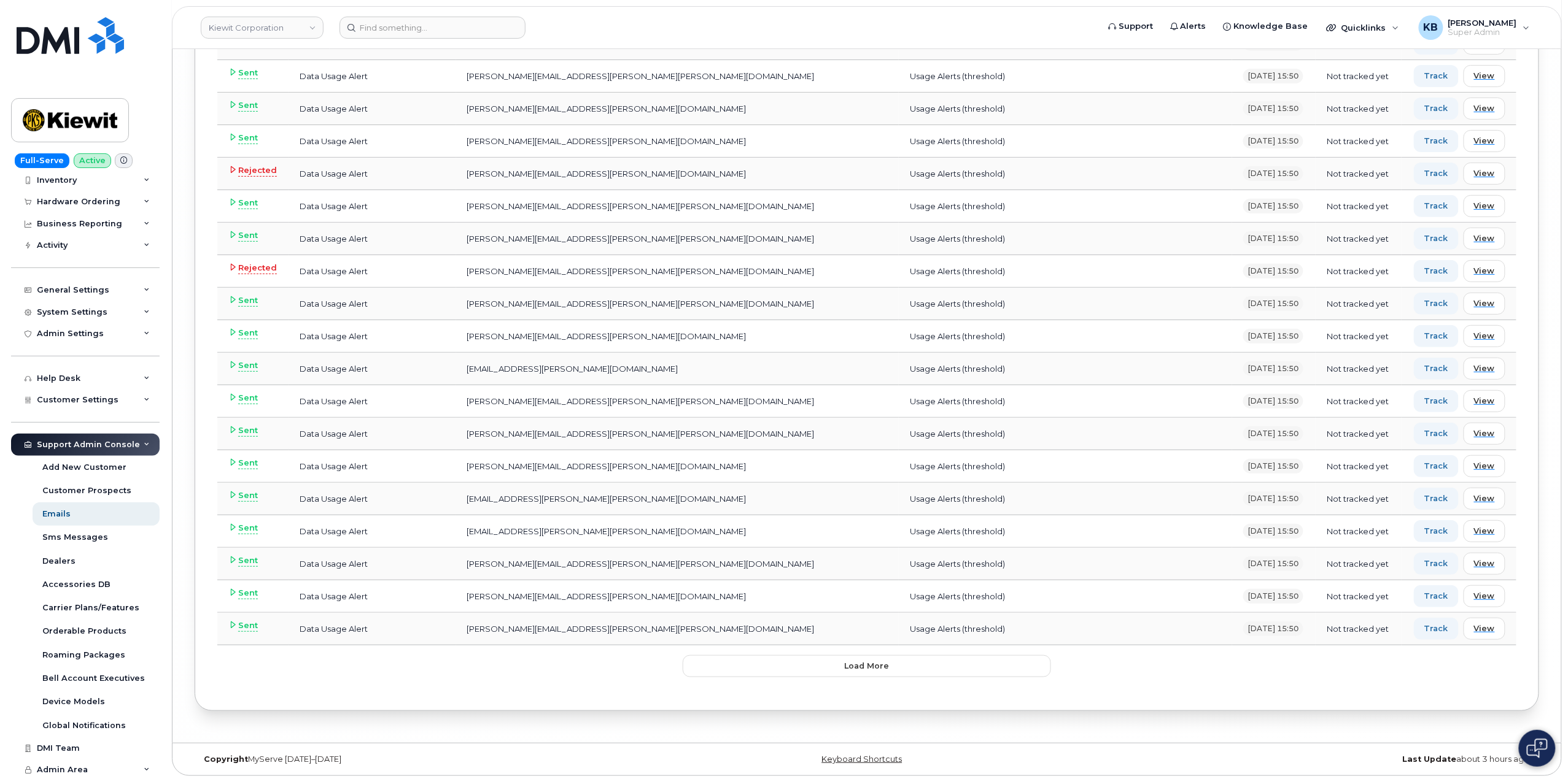
scroll to position [9575, 0]
click at [889, 669] on button "Load more" at bounding box center [866, 663] width 368 height 22
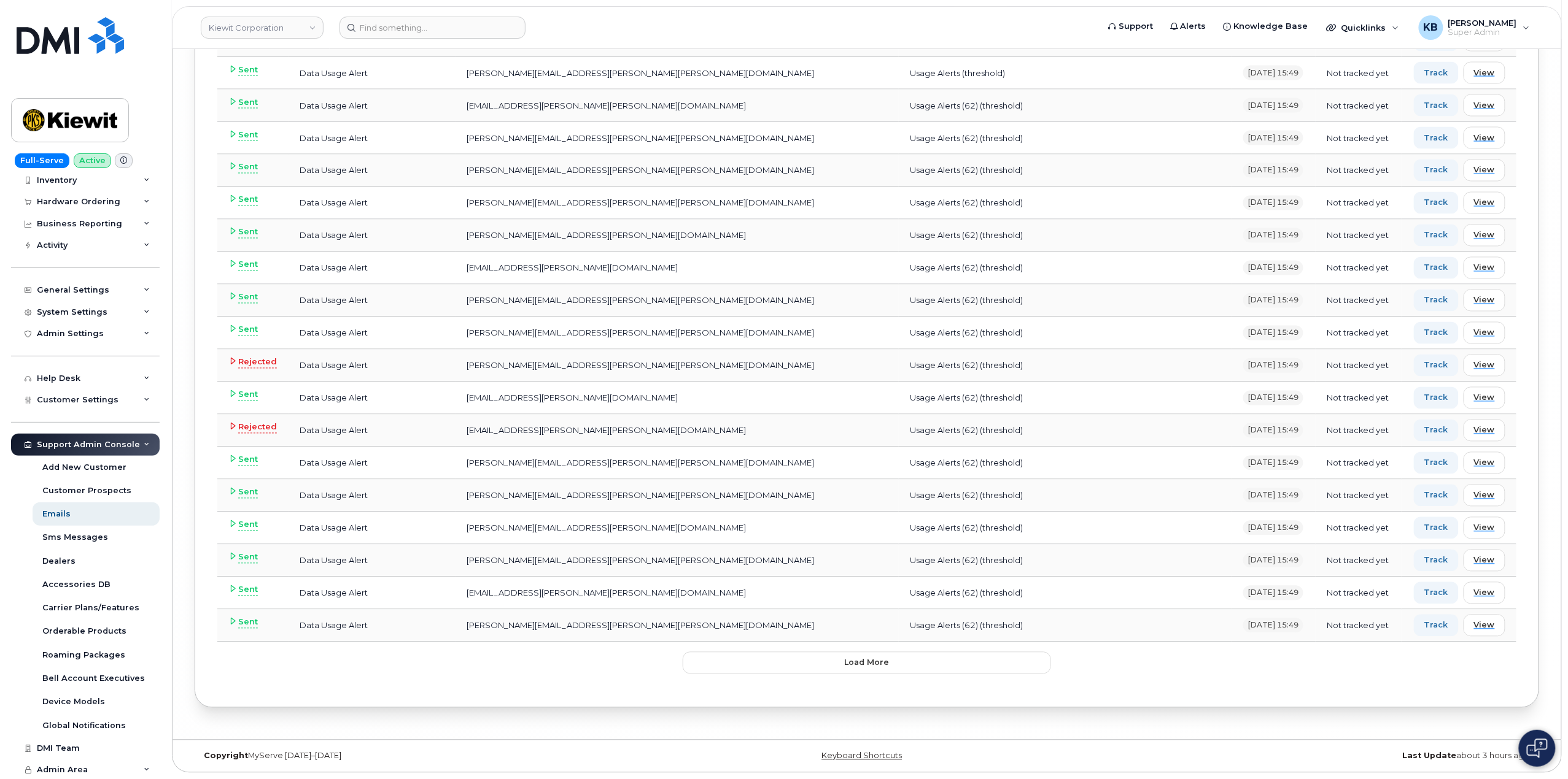
scroll to position [12848, 0]
click at [889, 659] on button "Load more" at bounding box center [866, 663] width 368 height 22
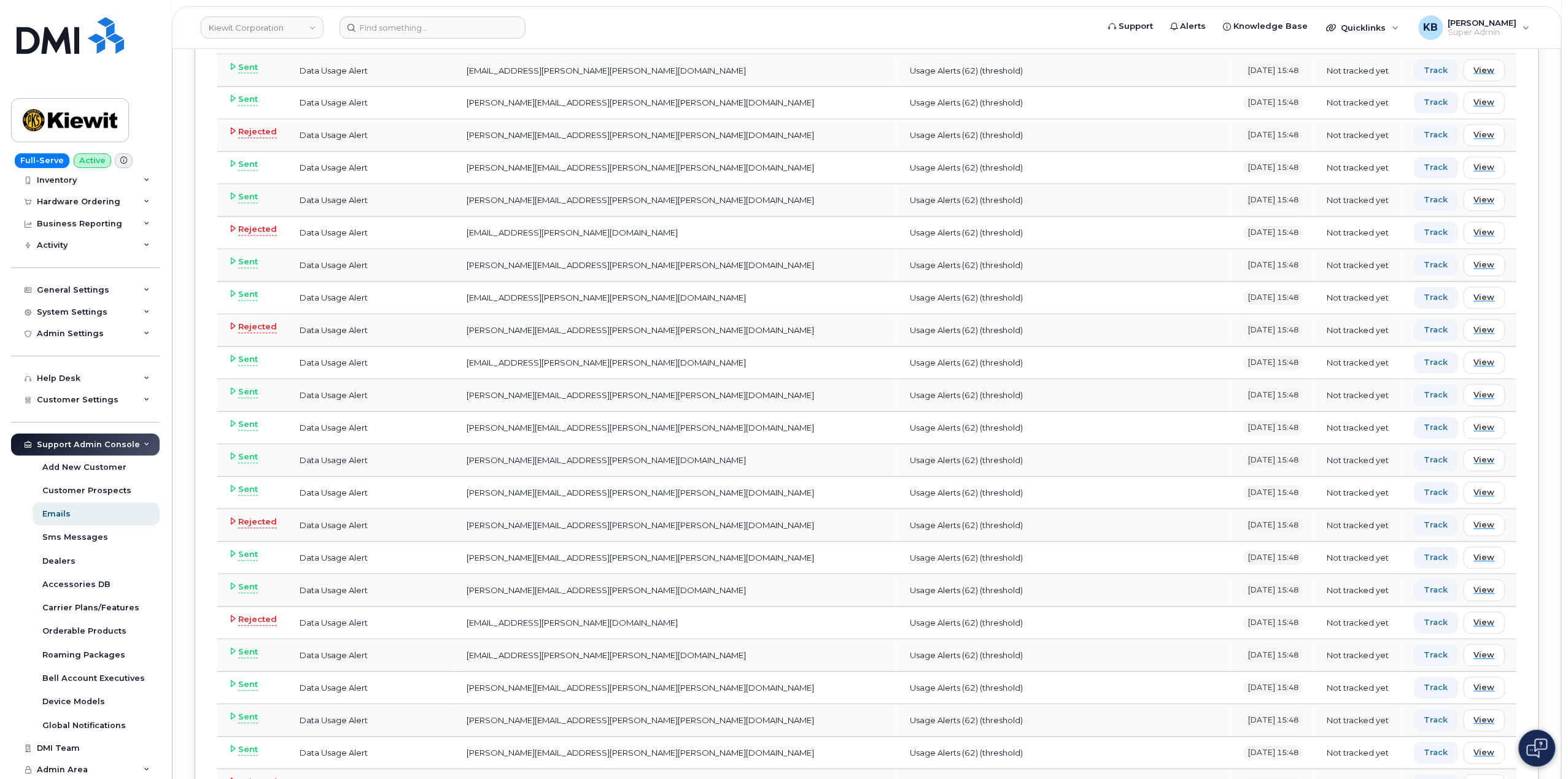
scroll to position [16122, 0]
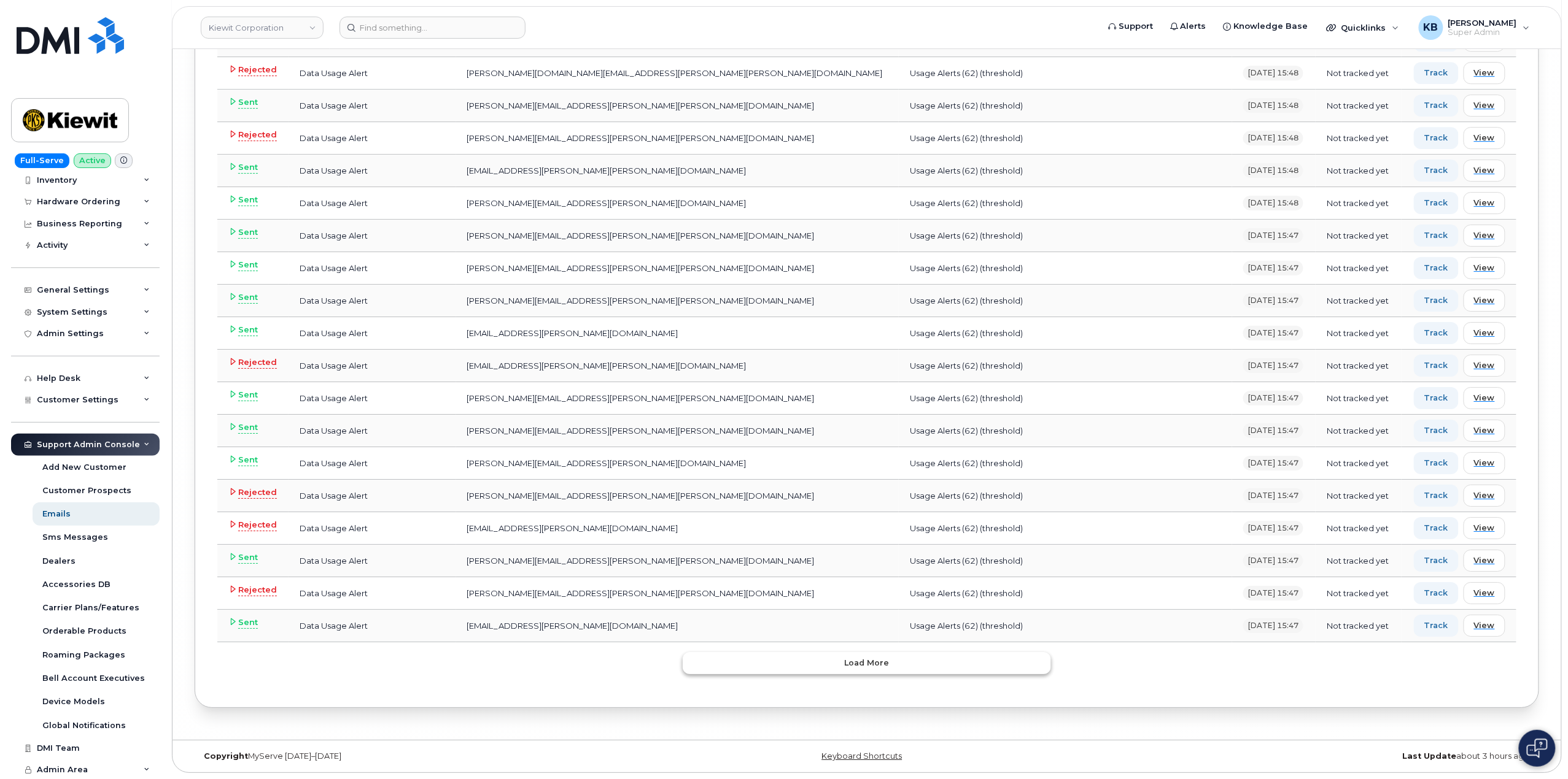
click at [870, 673] on button "Load more" at bounding box center [866, 663] width 368 height 22
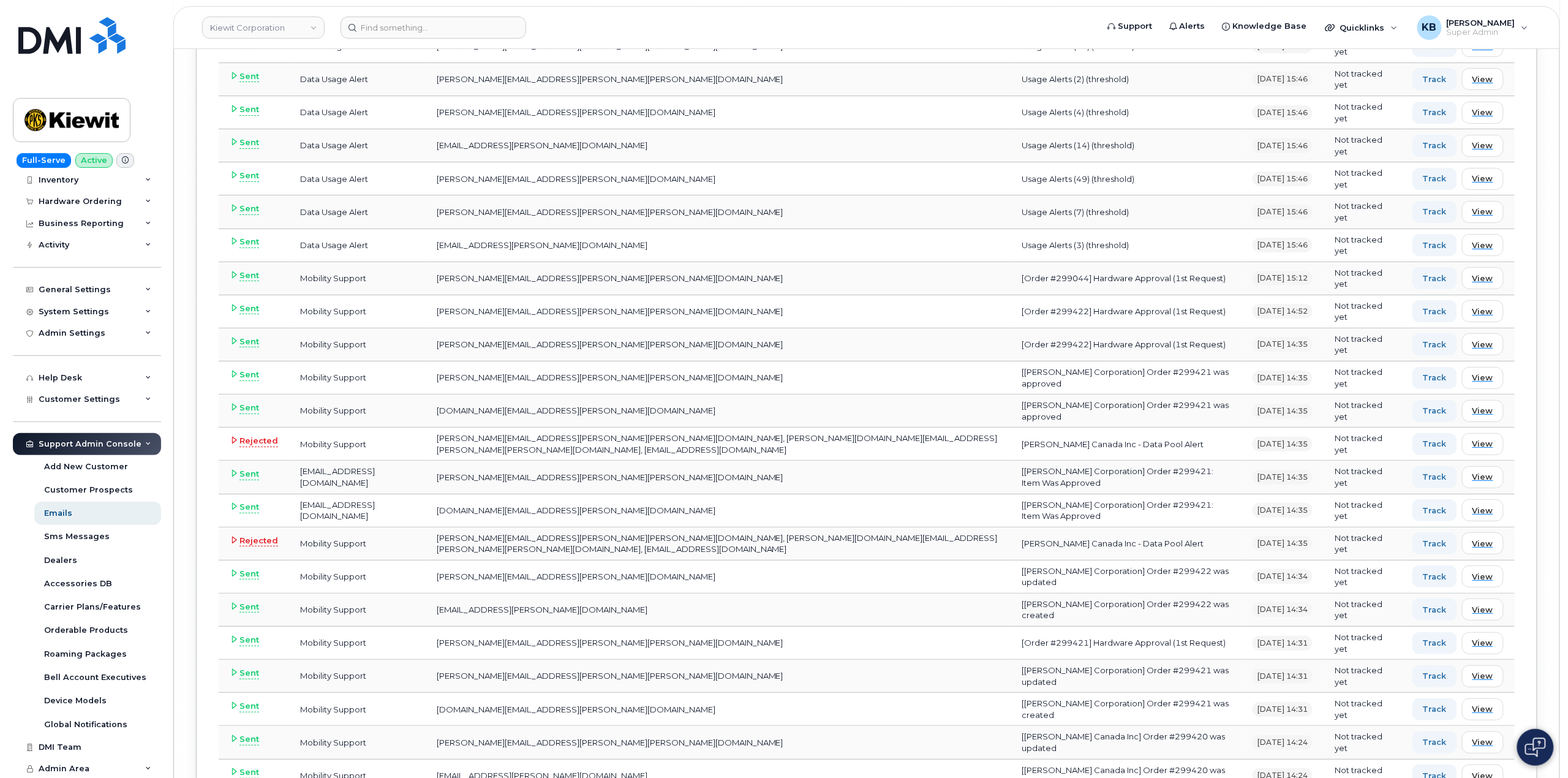
scroll to position [19370, 0]
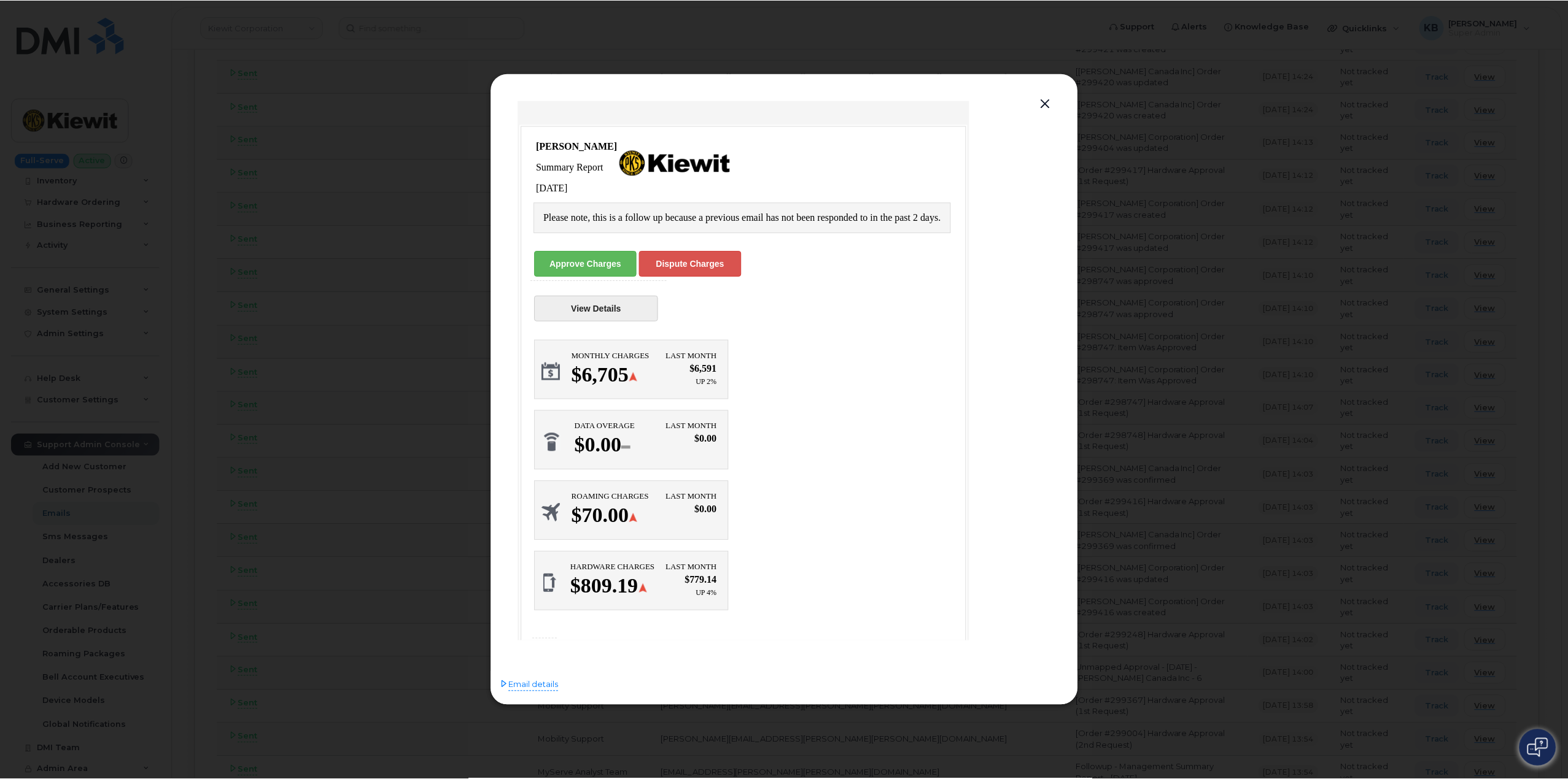
scroll to position [0, 0]
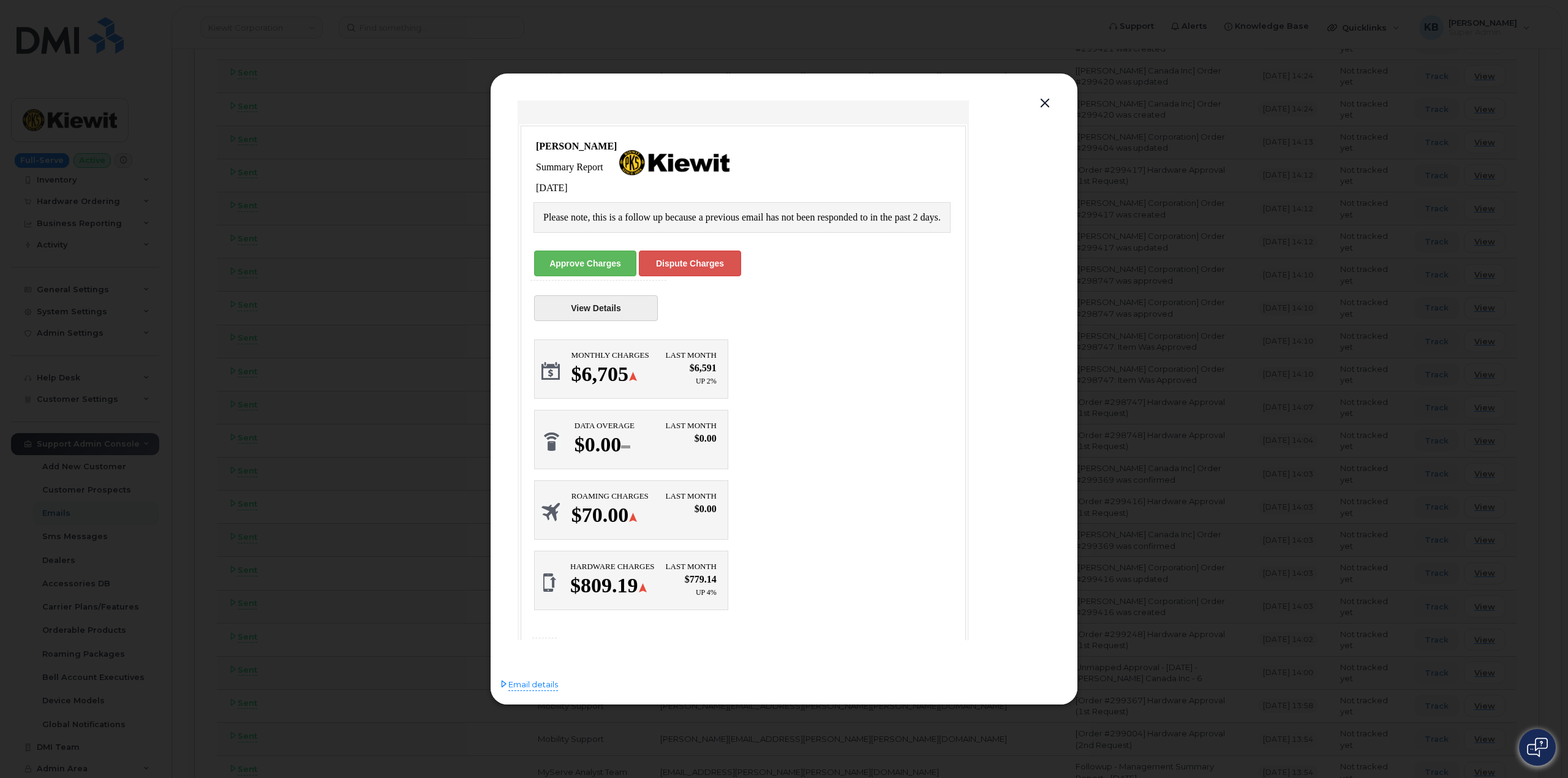
click at [708, 268] on link "Dispute Charges" at bounding box center [690, 263] width 102 height 26
click at [506, 688] on icon at bounding box center [504, 684] width 8 height 8
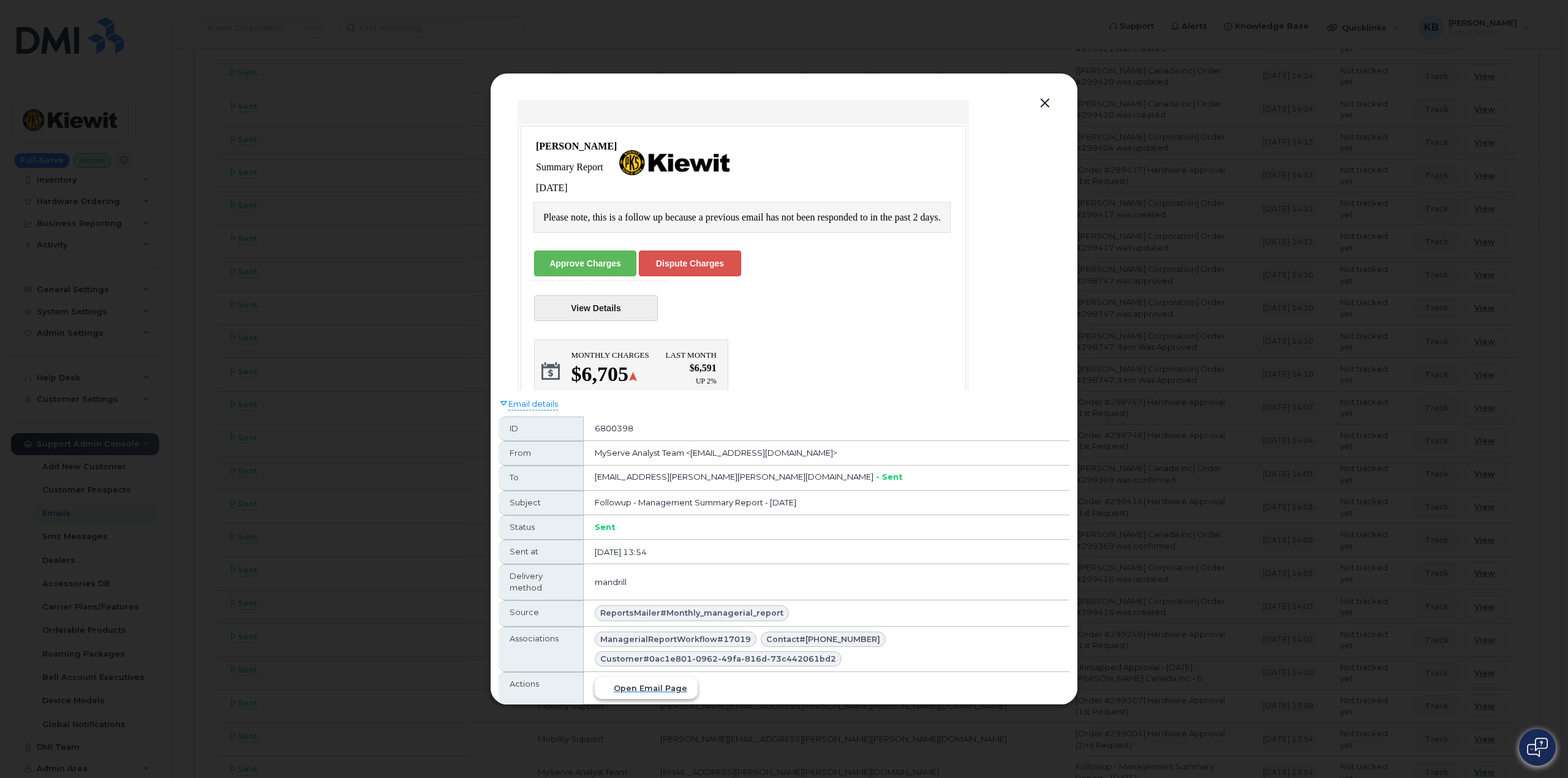
click at [648, 692] on span "Open email page" at bounding box center [651, 689] width 74 height 12
click at [1044, 106] on button "button" at bounding box center [1045, 103] width 18 height 17
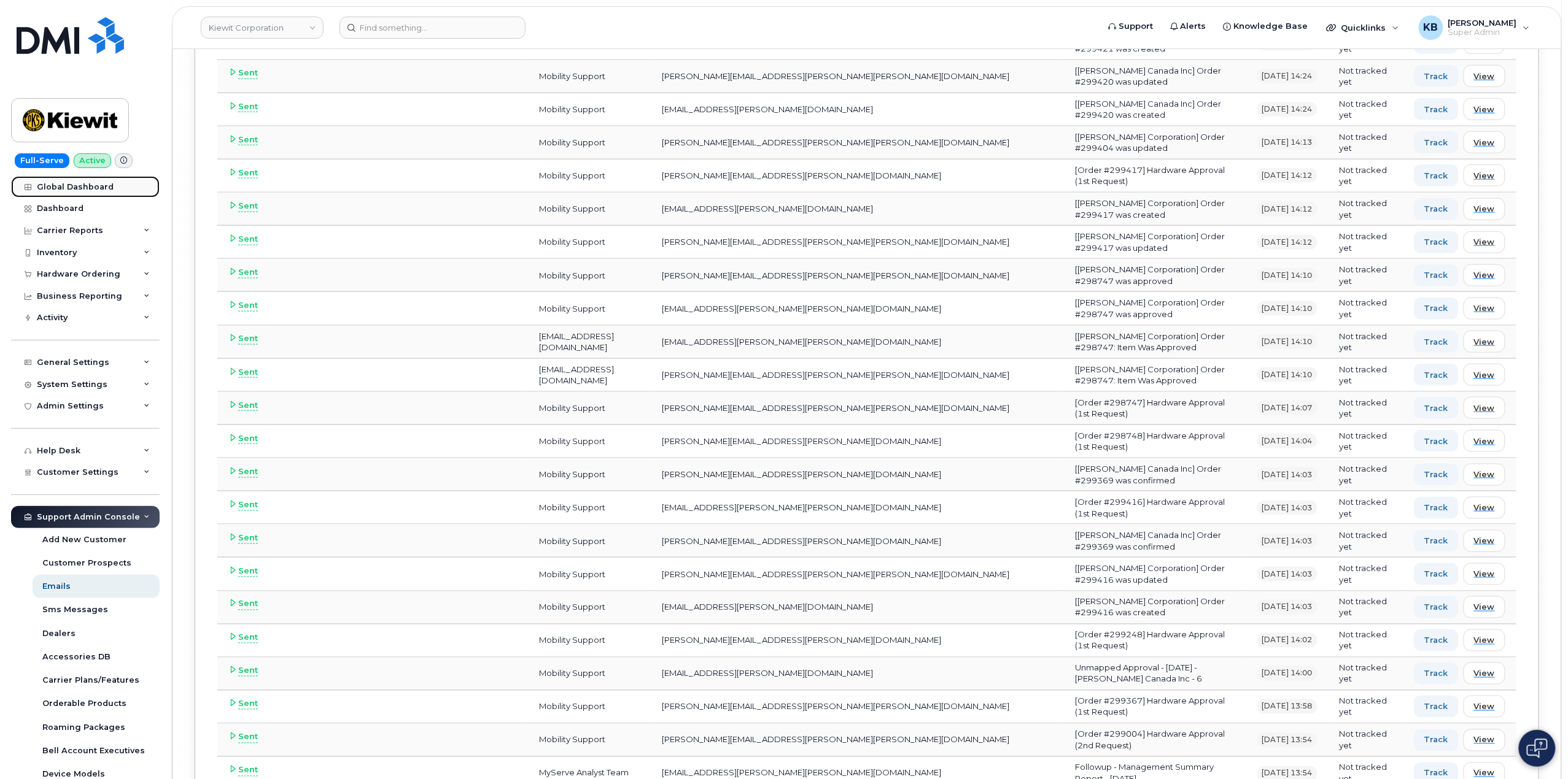
click at [101, 190] on div "Global Dashboard" at bounding box center [75, 187] width 77 height 10
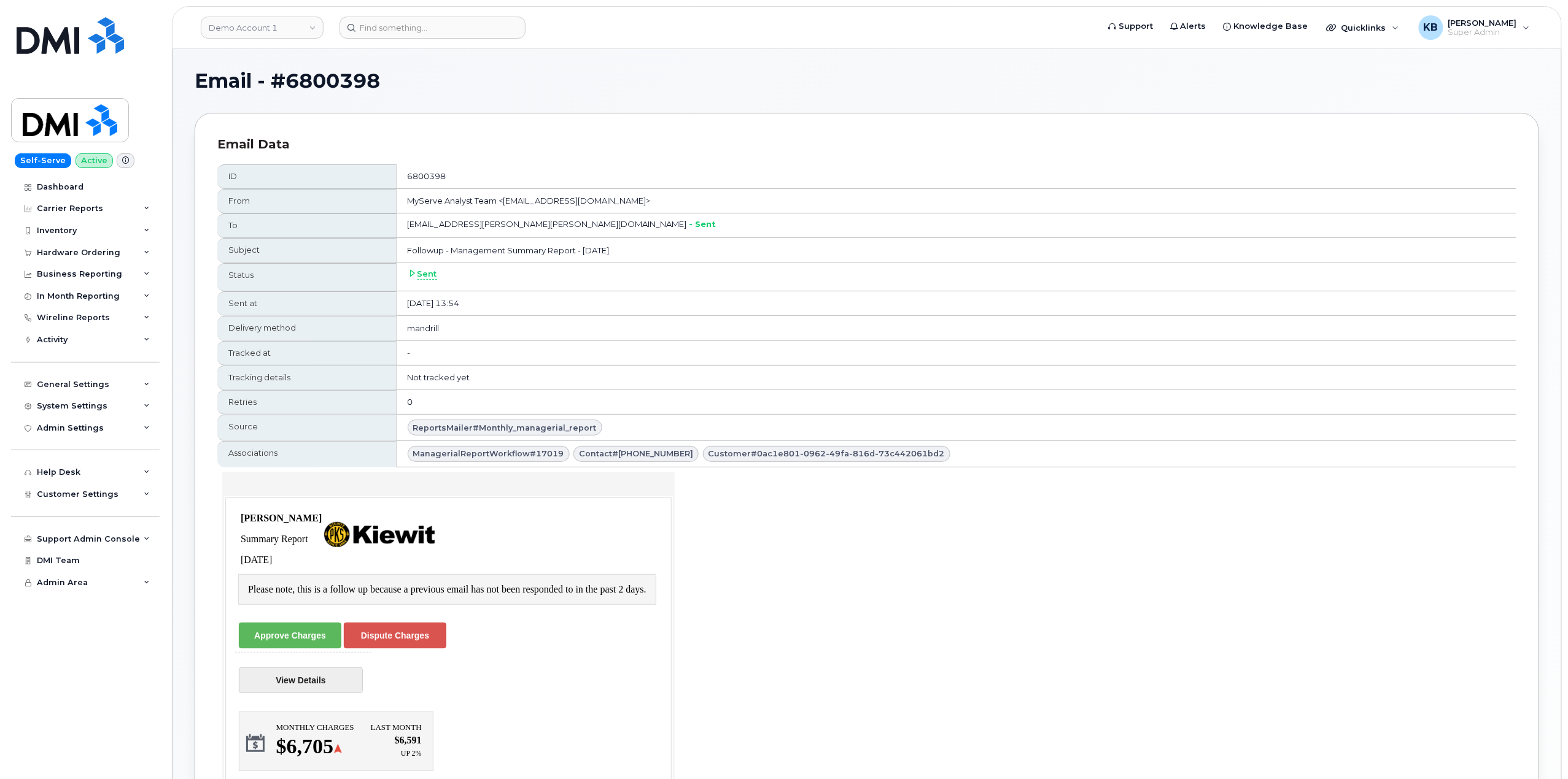
click at [396, 640] on link "Dispute Charges" at bounding box center [394, 635] width 102 height 26
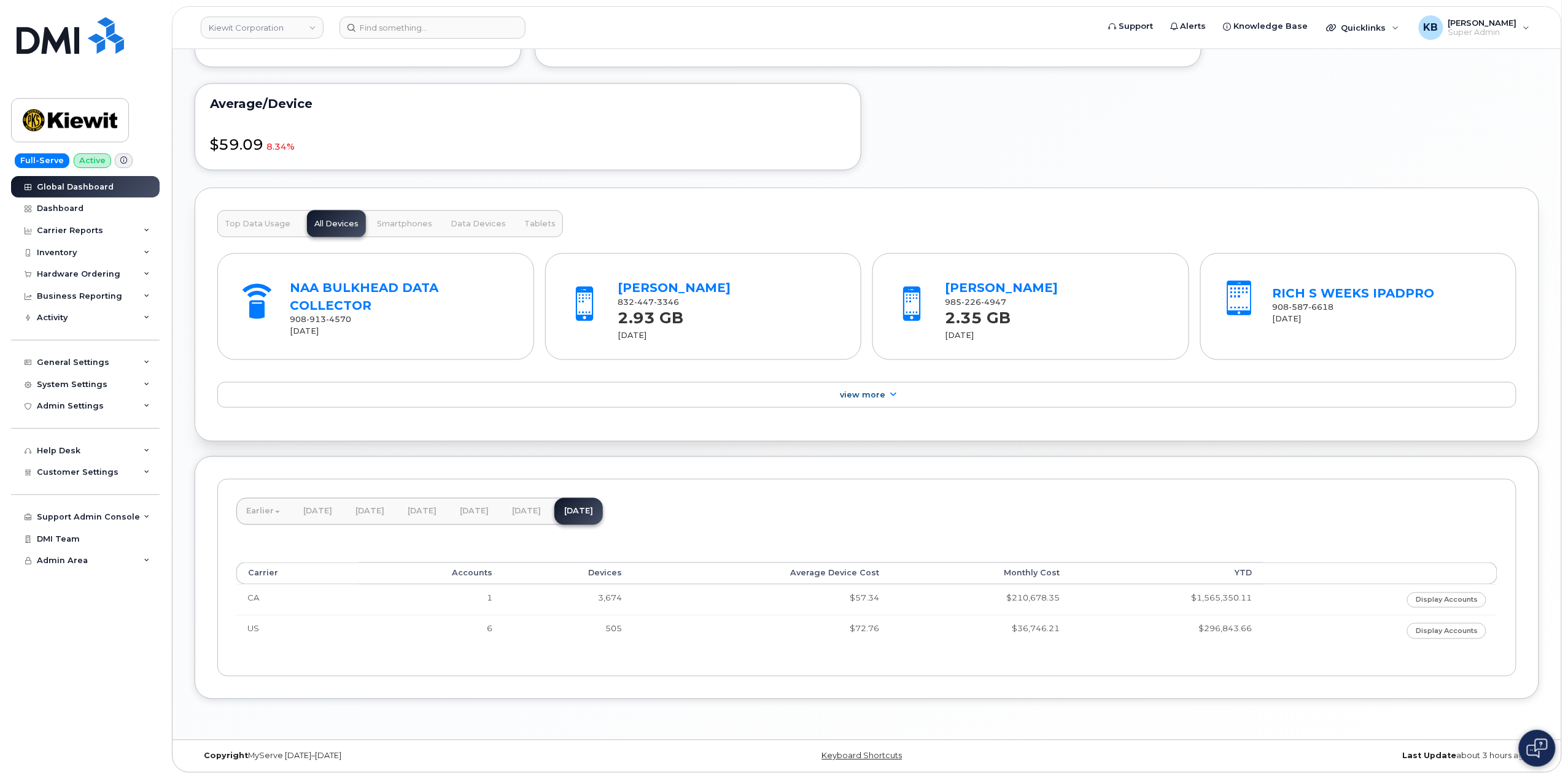
scroll to position [803, 0]
click at [411, 220] on span "Smartphones" at bounding box center [404, 224] width 55 height 10
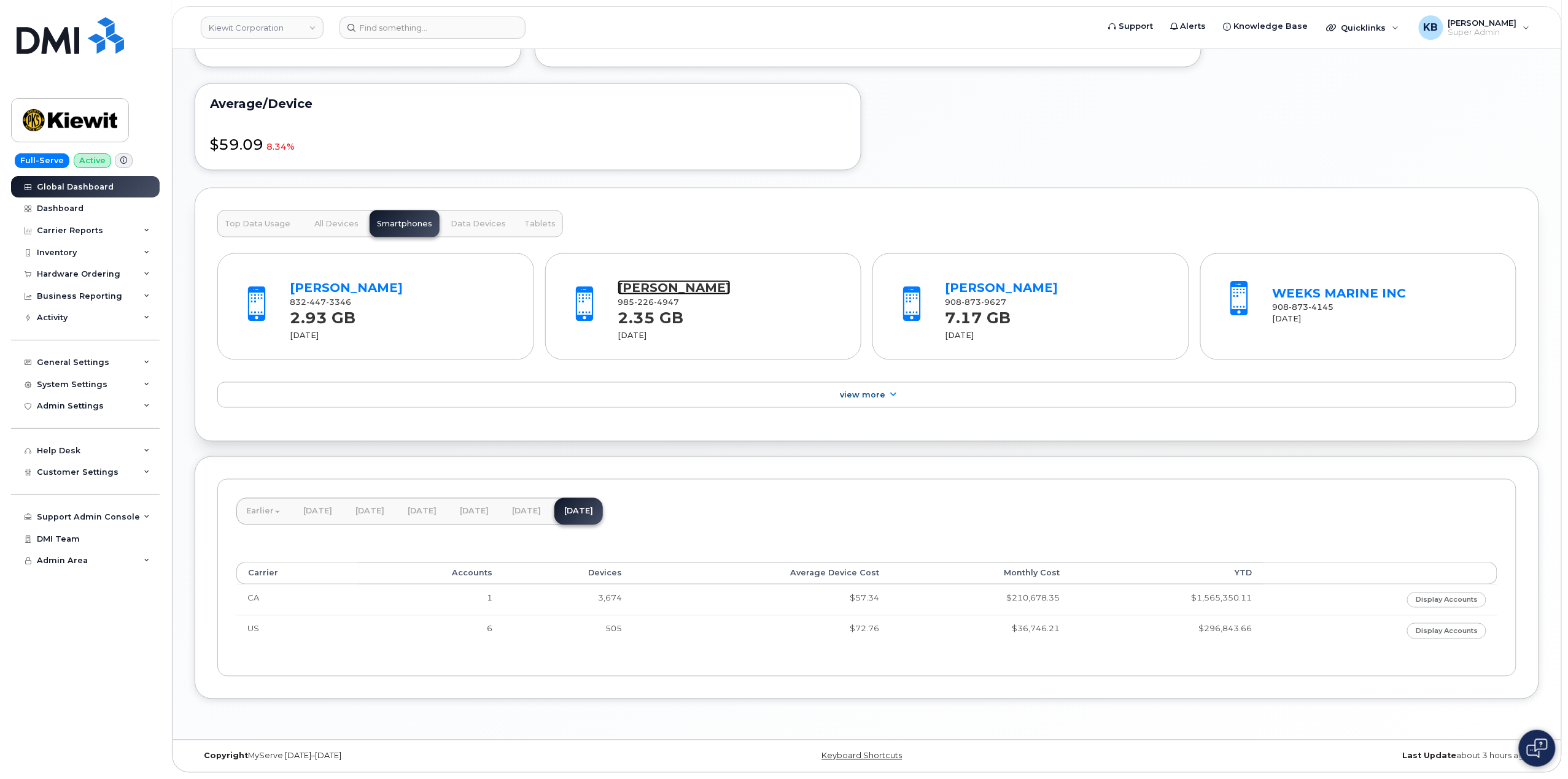
click at [686, 285] on link "[PERSON_NAME]" at bounding box center [673, 287] width 113 height 15
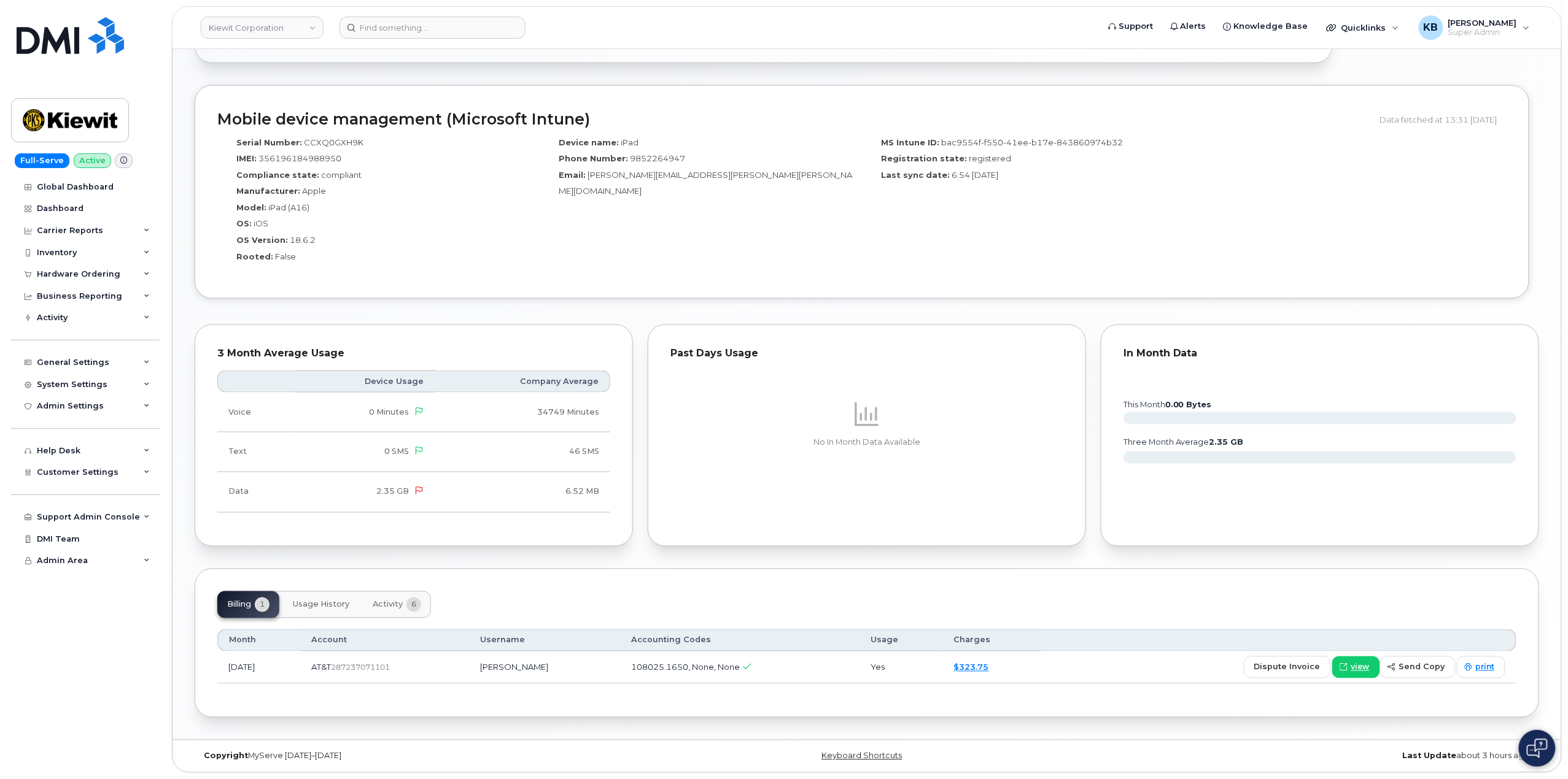
scroll to position [759, 0]
click at [1282, 671] on span "dispute invoice" at bounding box center [1287, 668] width 66 height 12
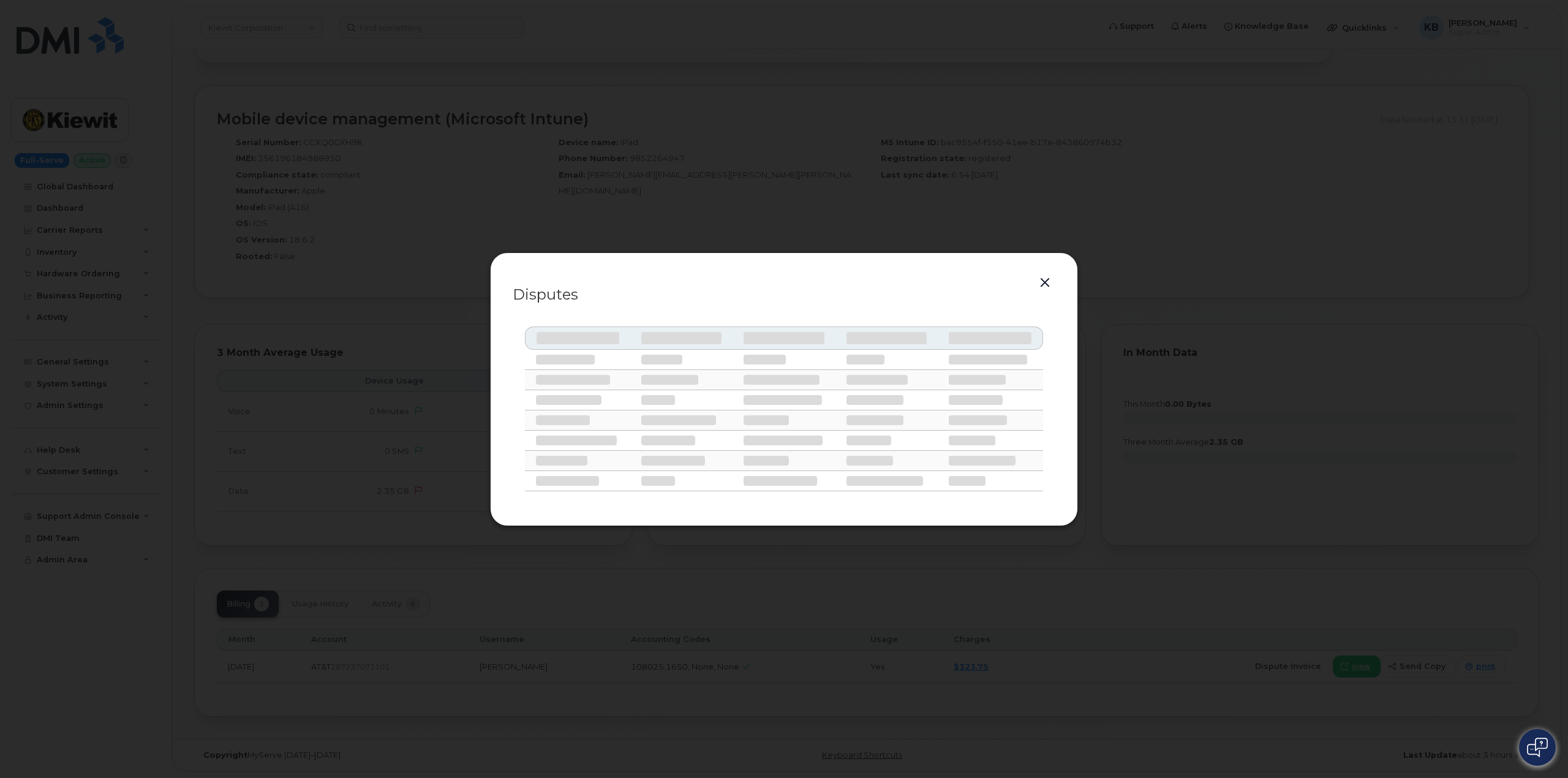
select select
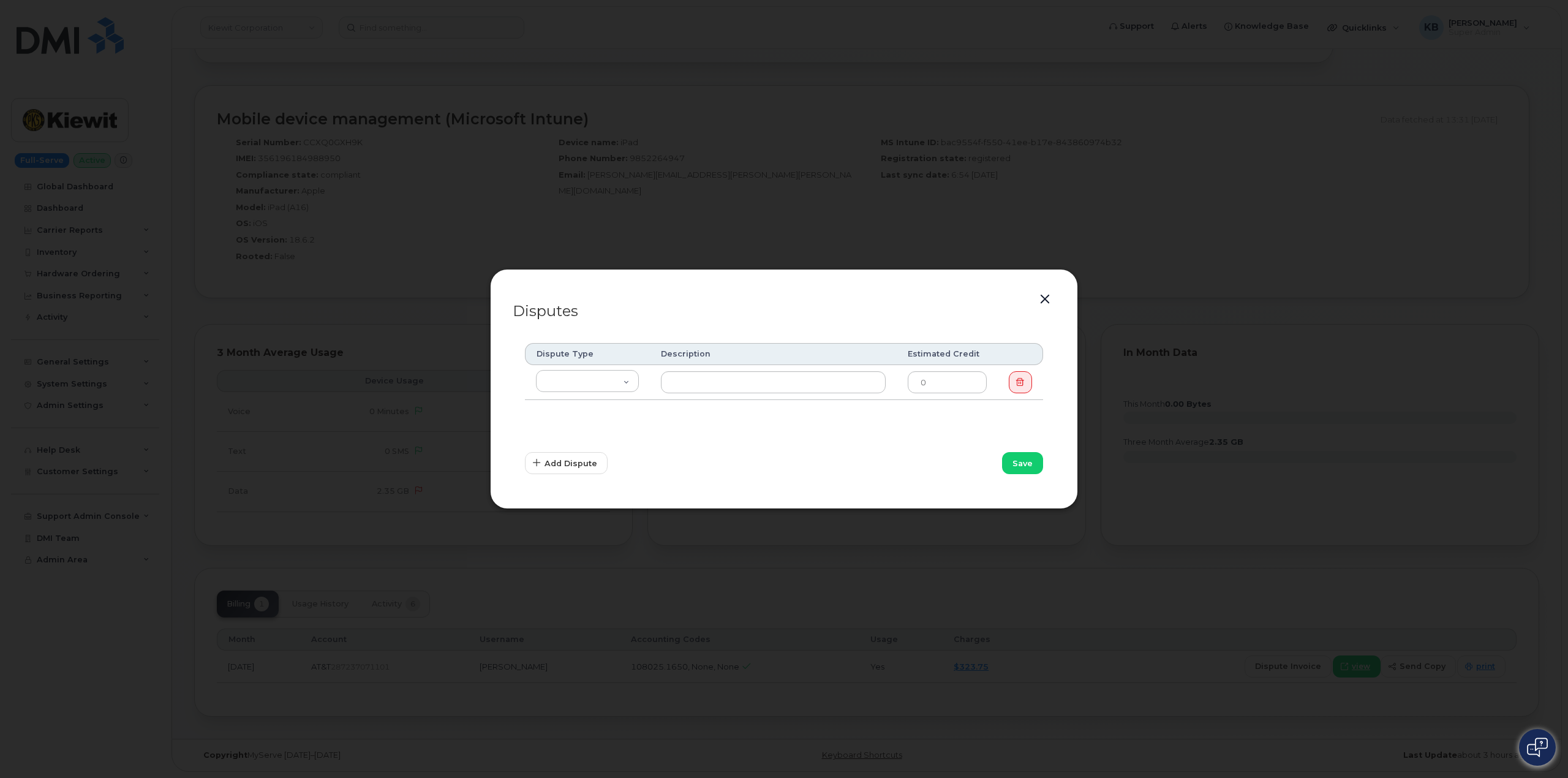
click at [1044, 303] on button "button" at bounding box center [1045, 300] width 18 height 17
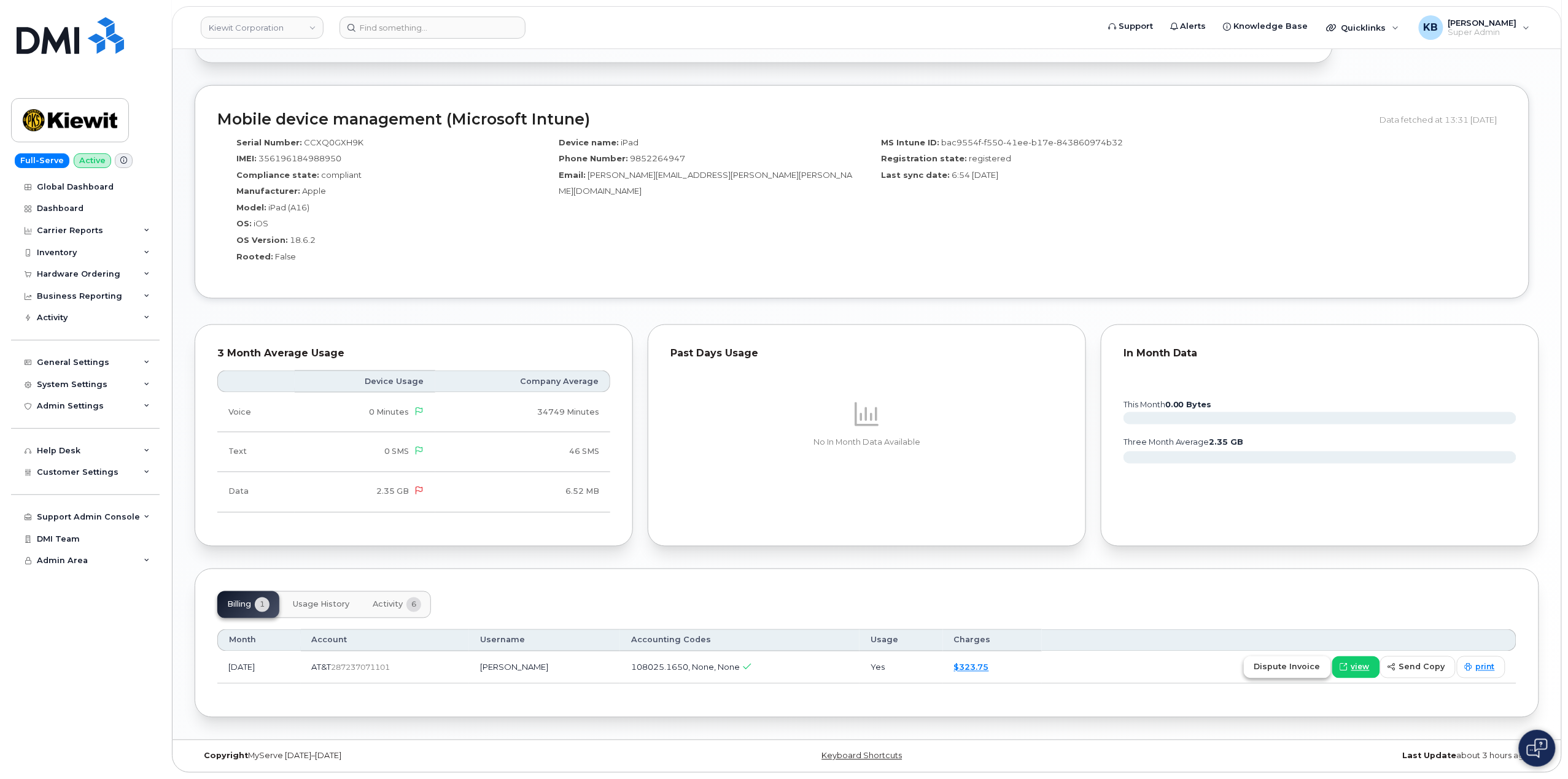
click at [1280, 668] on span "dispute invoice" at bounding box center [1287, 668] width 66 height 12
select select
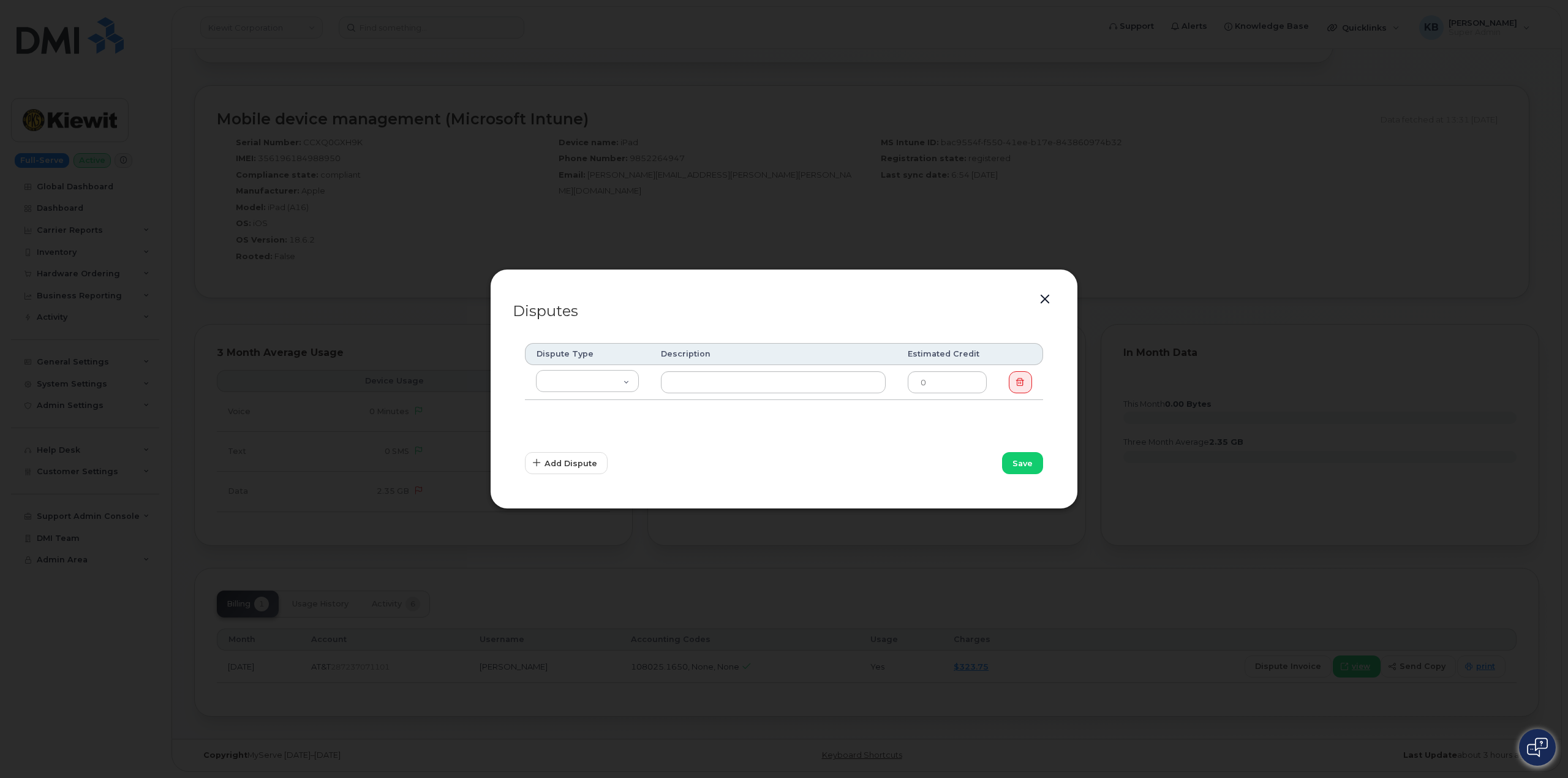
click at [1051, 297] on button "button" at bounding box center [1045, 300] width 18 height 17
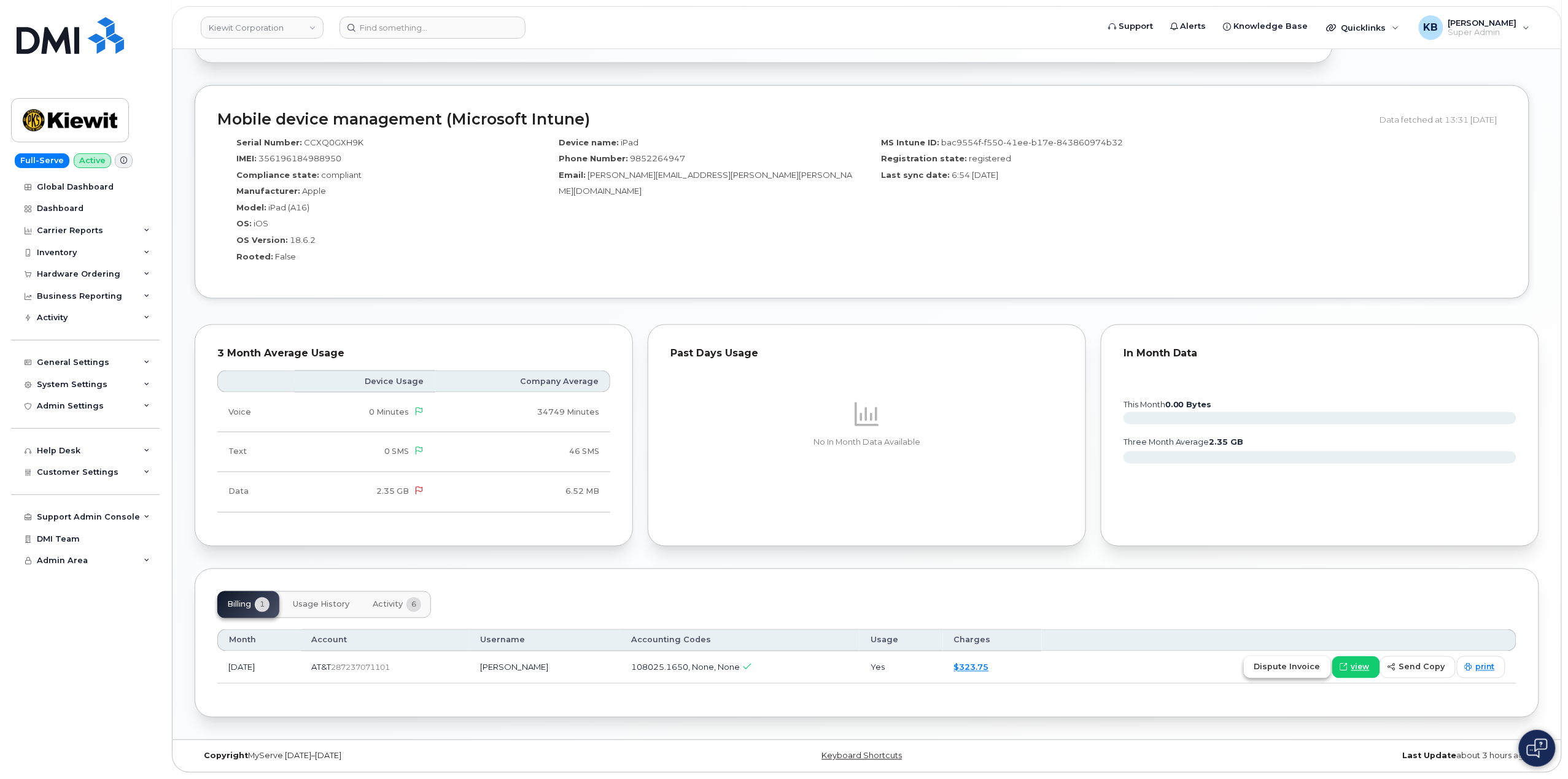
click at [1295, 671] on span "dispute invoice" at bounding box center [1287, 668] width 66 height 12
select select
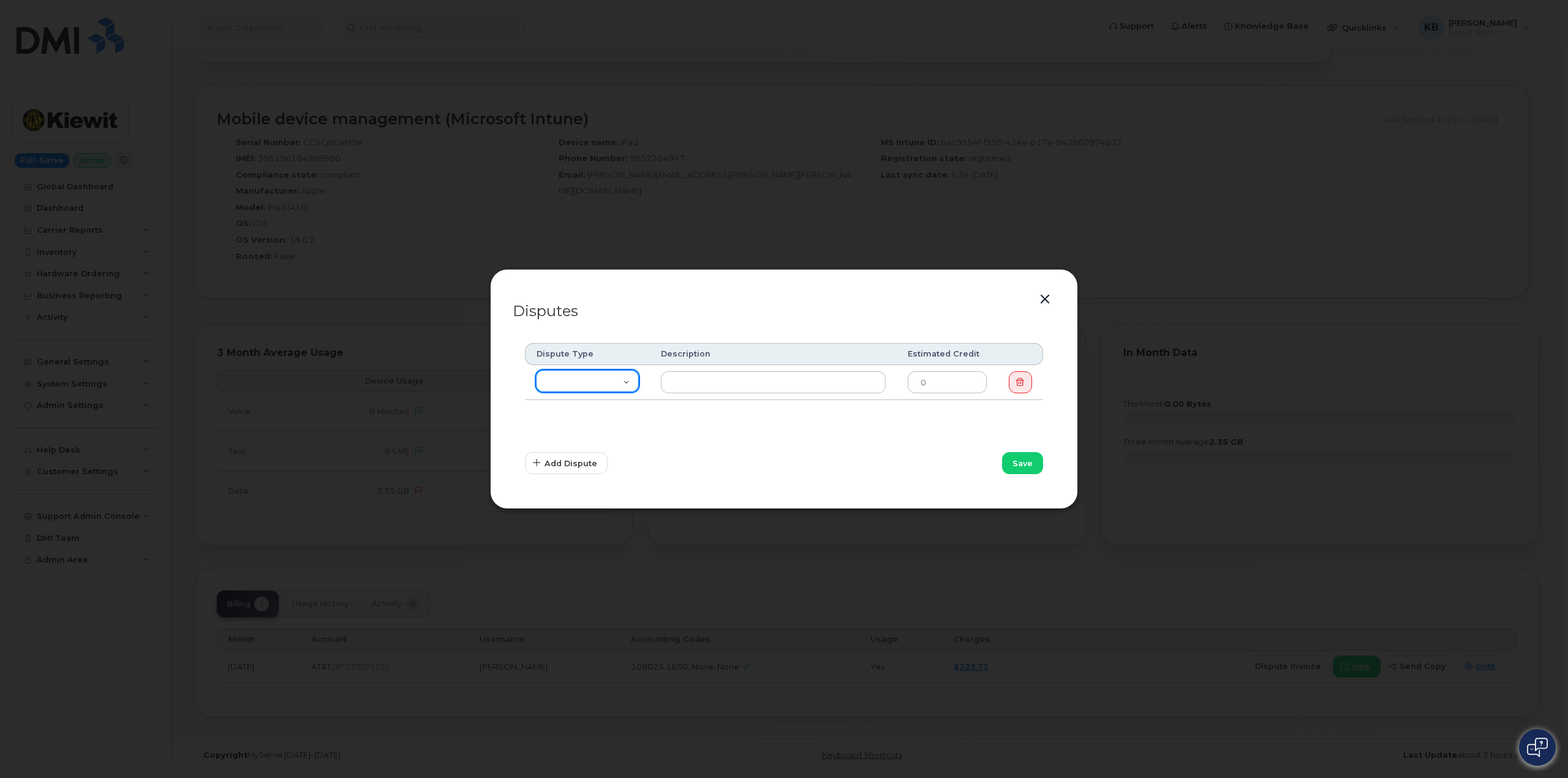
click at [631, 376] on select "Missing Discount Roaming Credit Data Credit Missing Feature Other" at bounding box center [587, 382] width 103 height 22
click at [1046, 300] on button "button" at bounding box center [1045, 300] width 18 height 17
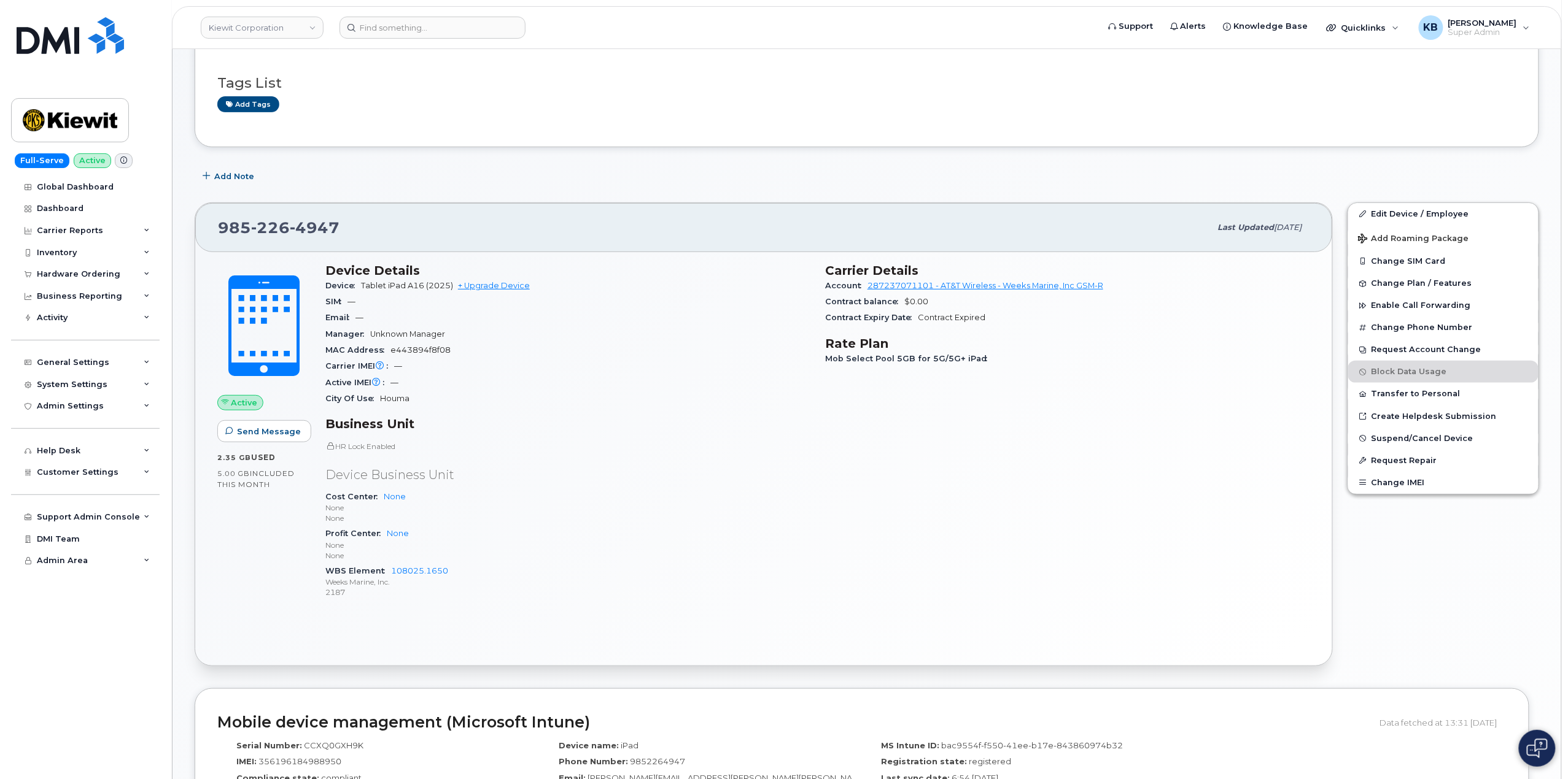
scroll to position [0, 0]
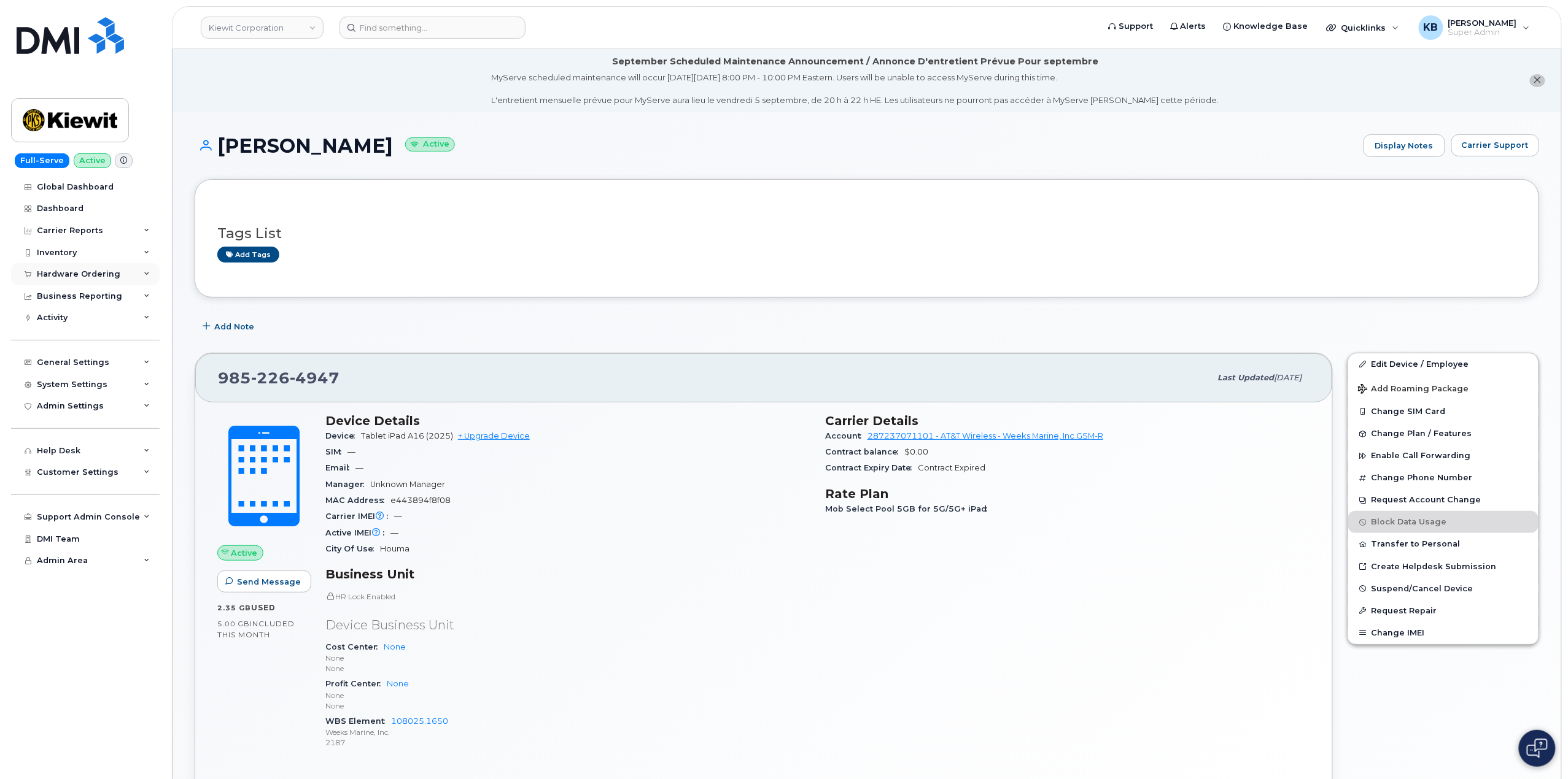
click at [135, 271] on div "Hardware Ordering" at bounding box center [85, 274] width 149 height 22
click at [141, 249] on div "Inventory" at bounding box center [85, 253] width 149 height 22
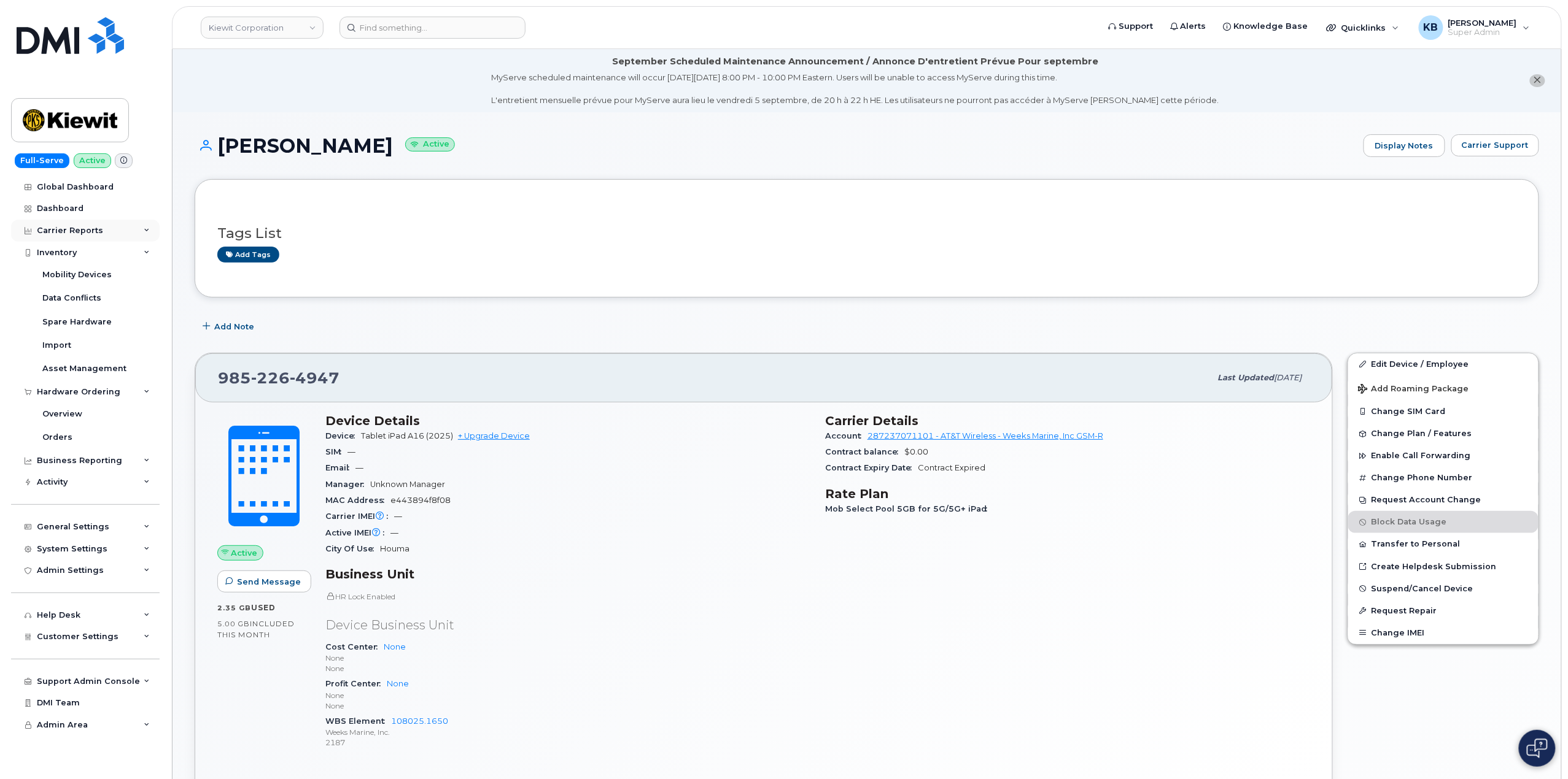
click at [138, 232] on div "Carrier Reports" at bounding box center [85, 231] width 149 height 22
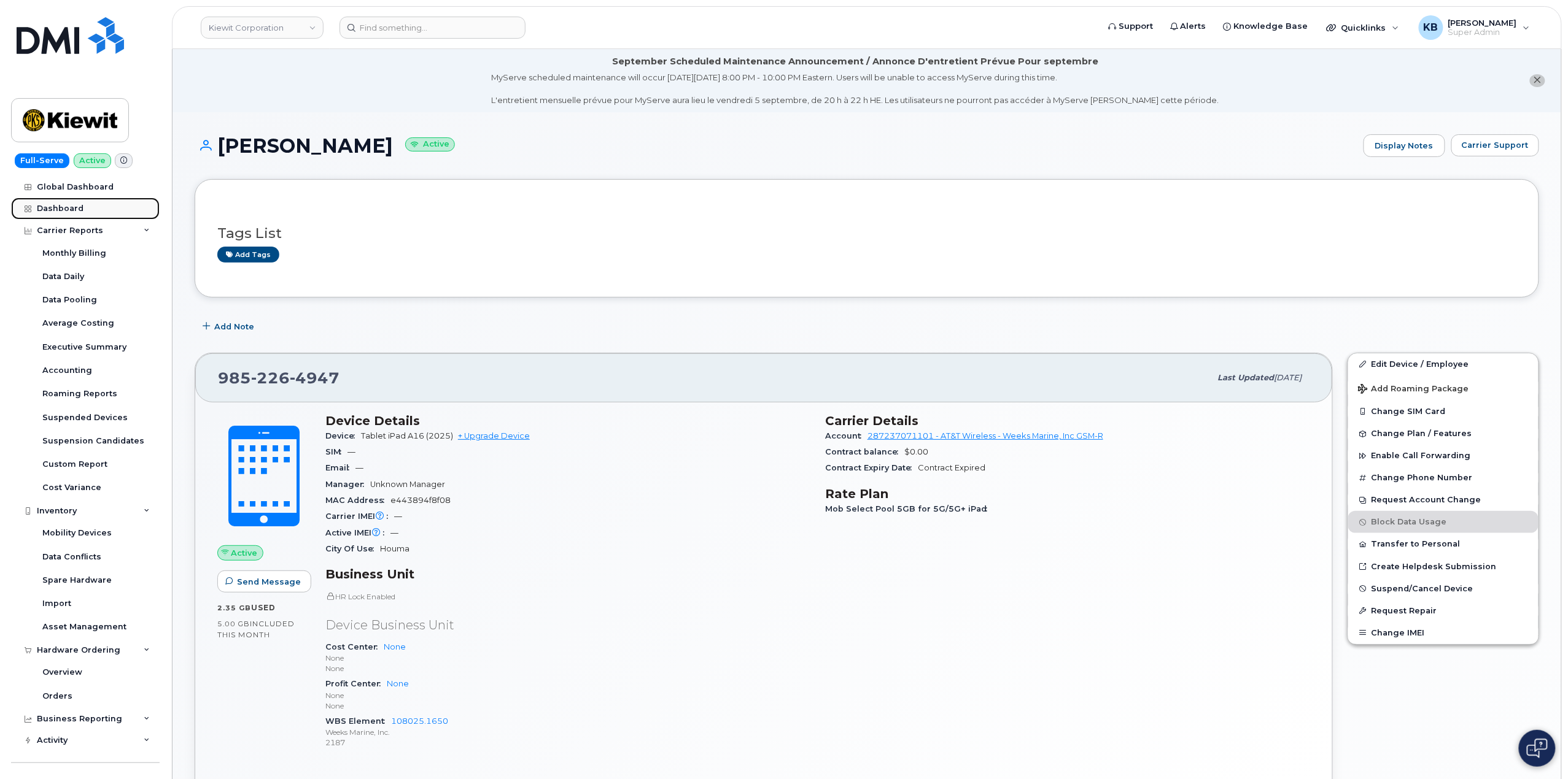
click at [129, 212] on link "Dashboard" at bounding box center [85, 209] width 149 height 22
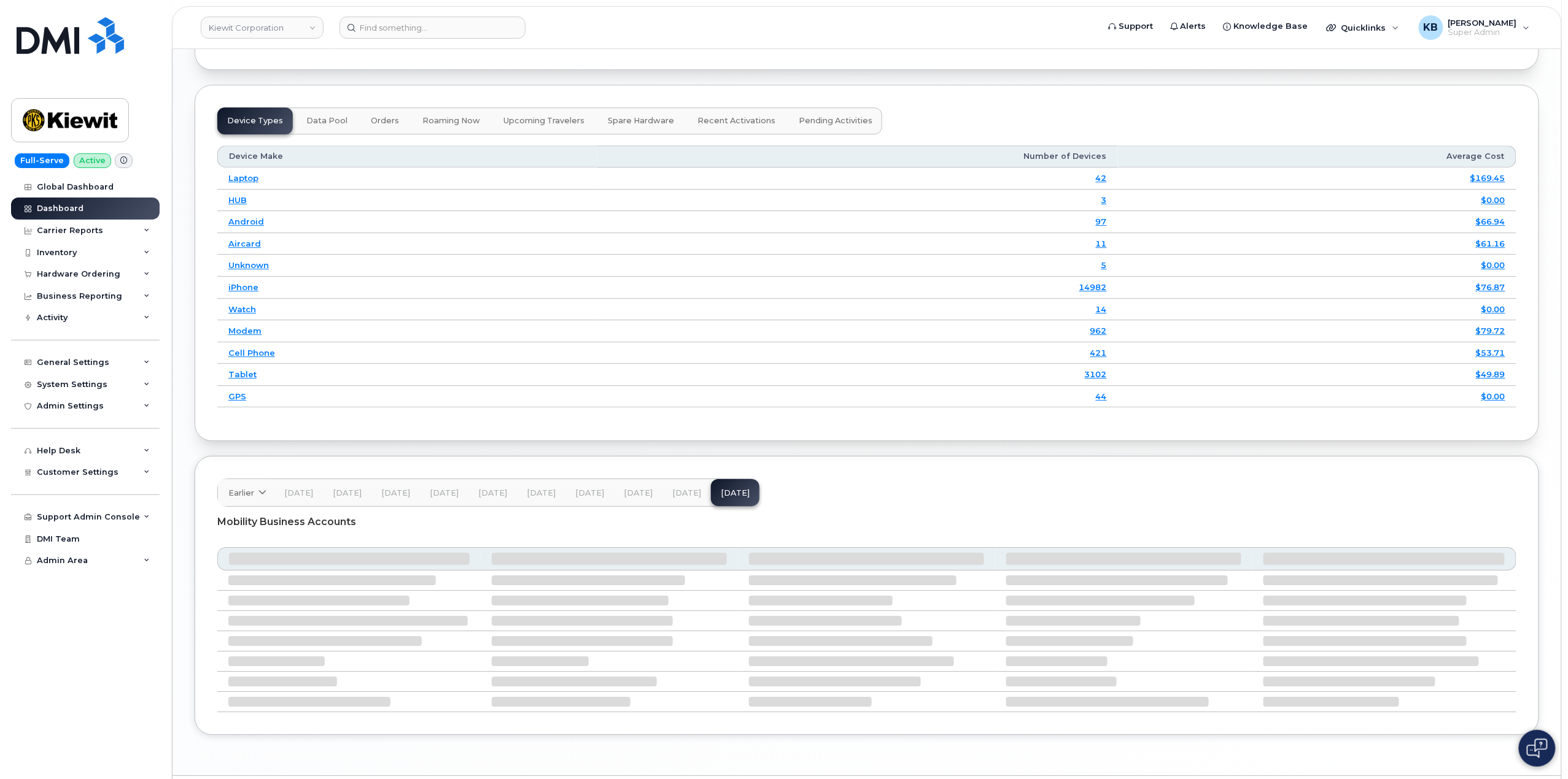
scroll to position [1719, 0]
